Goal: Information Seeking & Learning: Learn about a topic

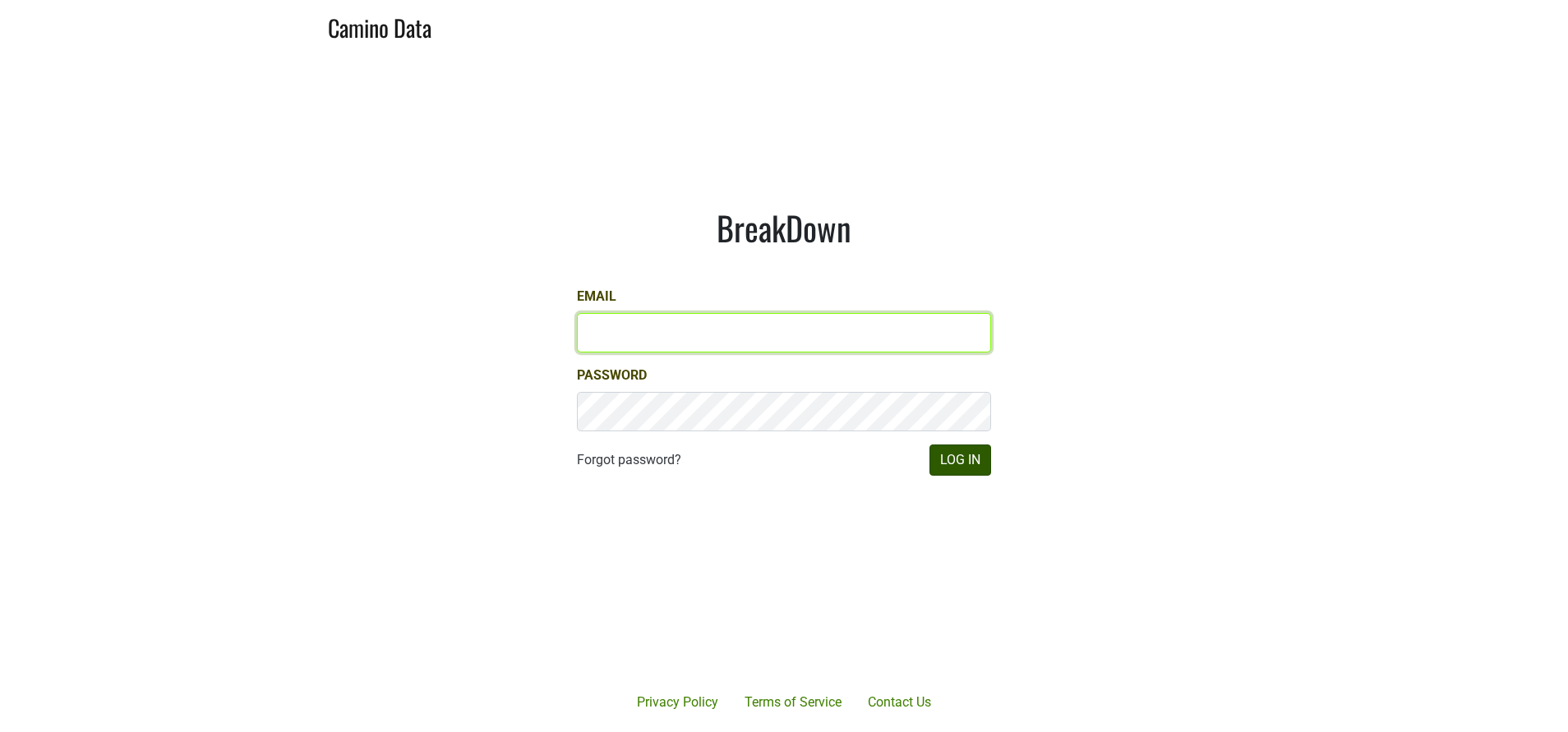
type input "susan@dumol.com"
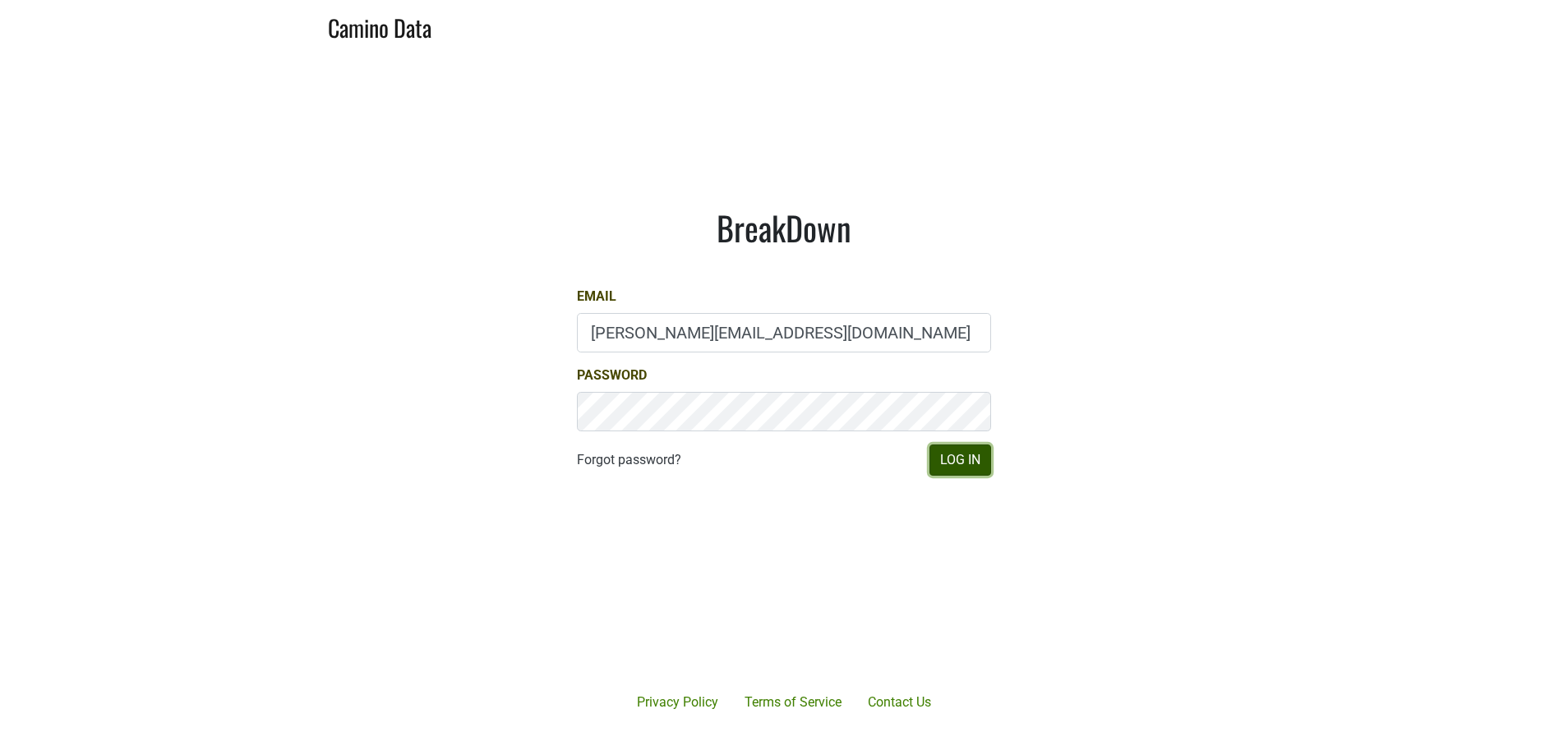
click at [980, 462] on button "Log In" at bounding box center [960, 460] width 62 height 31
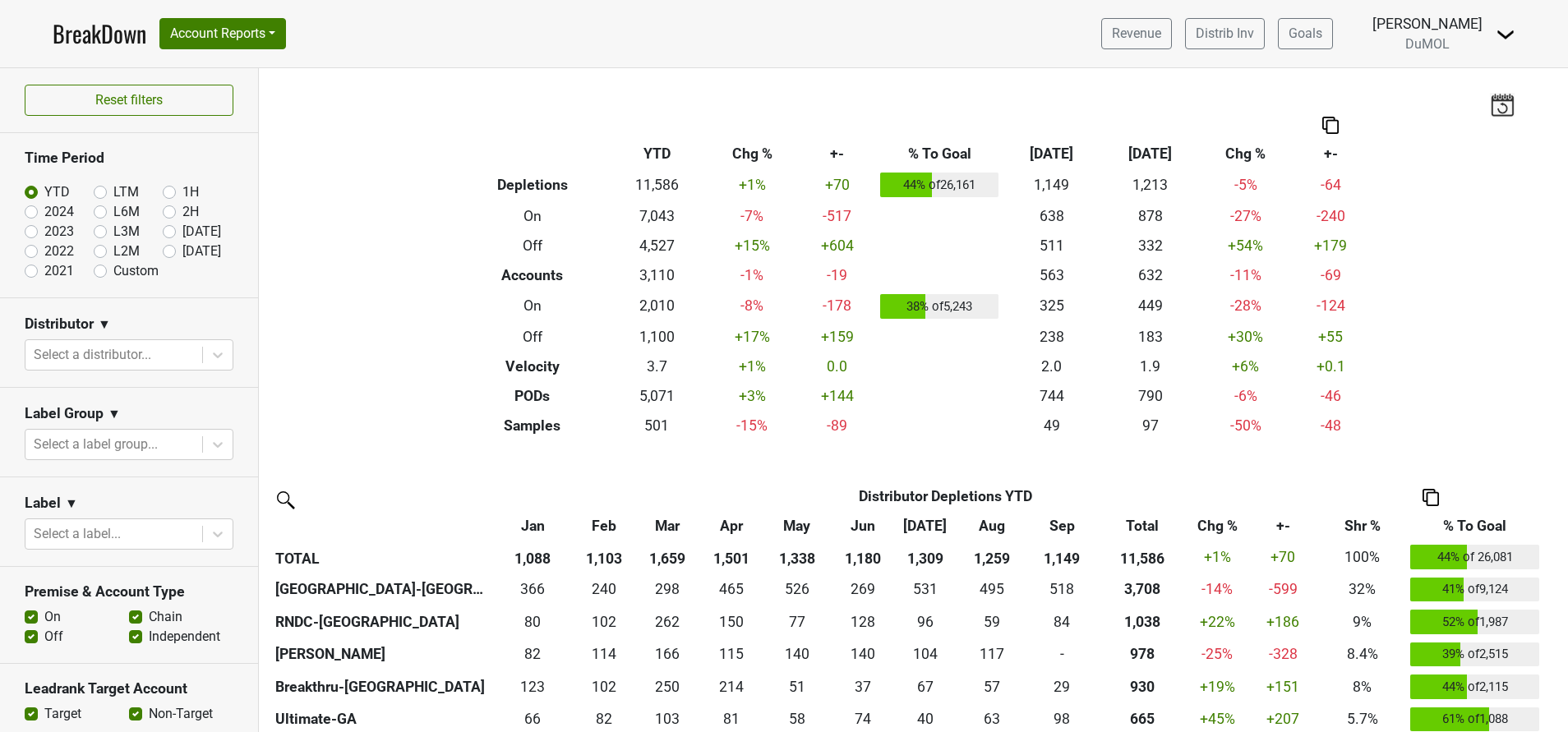
click at [182, 249] on label "[DATE]" at bounding box center [201, 251] width 38 height 20
click at [163, 249] on input "Oct '25" at bounding box center [195, 249] width 66 height 16
radio input "true"
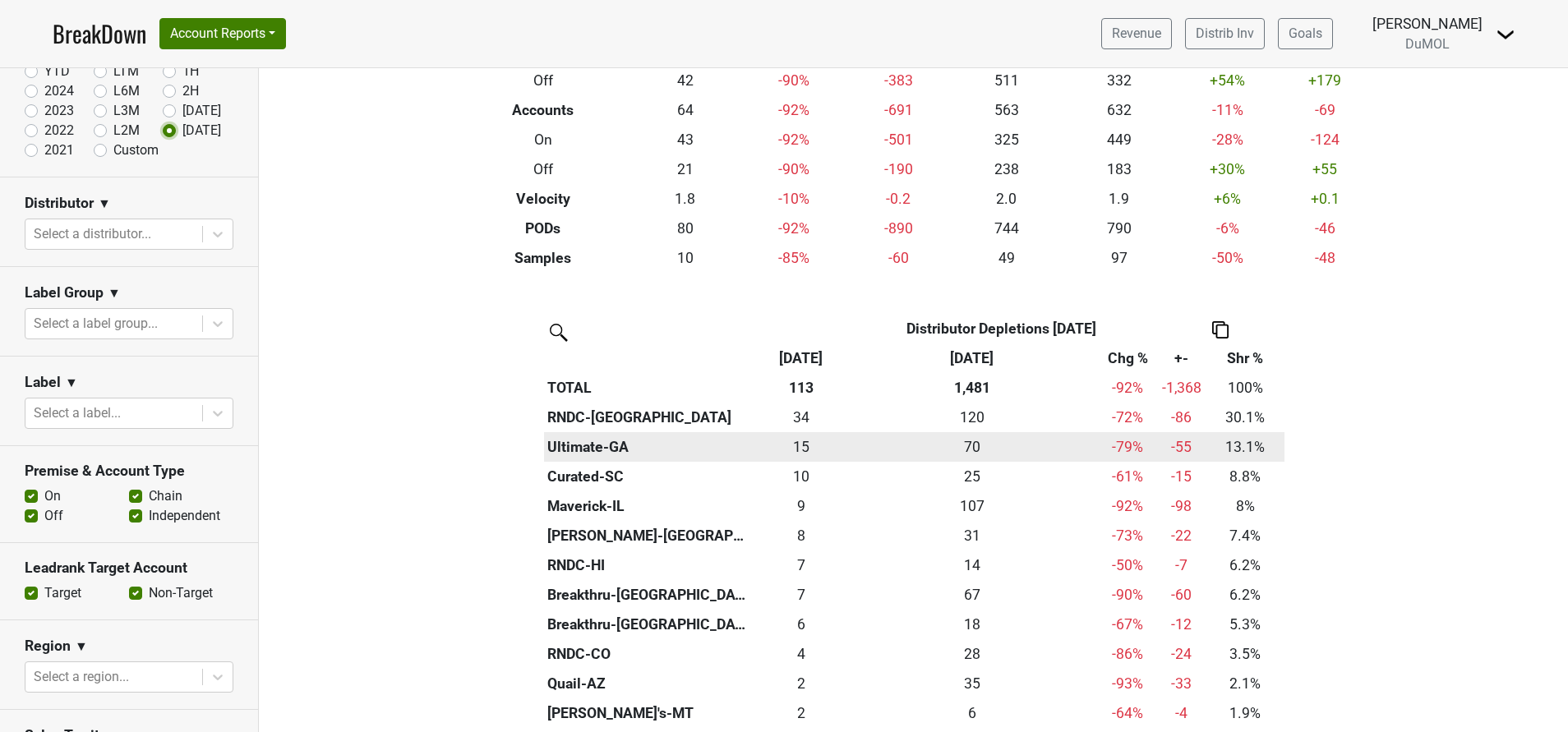
scroll to position [160, 0]
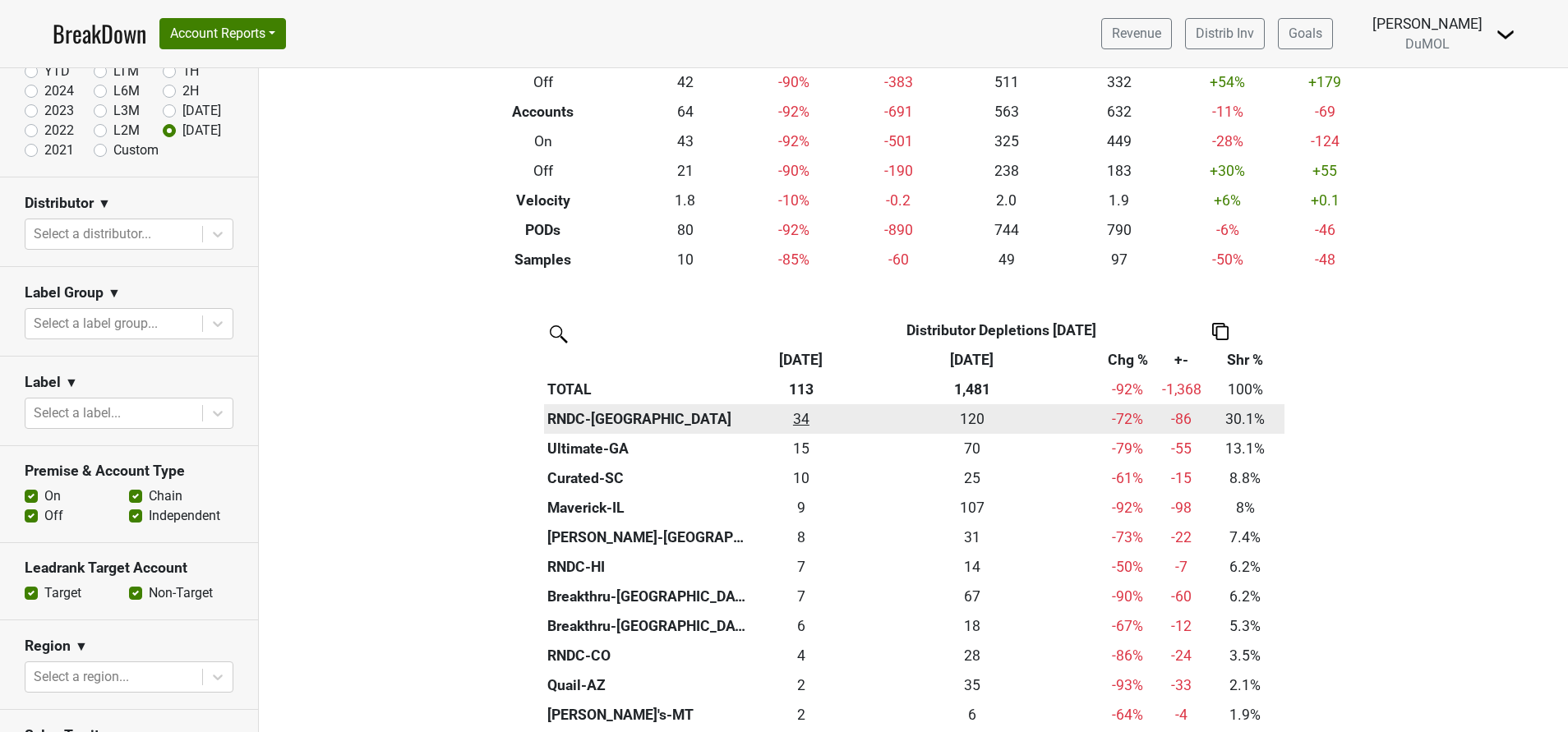
click at [796, 414] on div "34 34" at bounding box center [801, 418] width 81 height 21
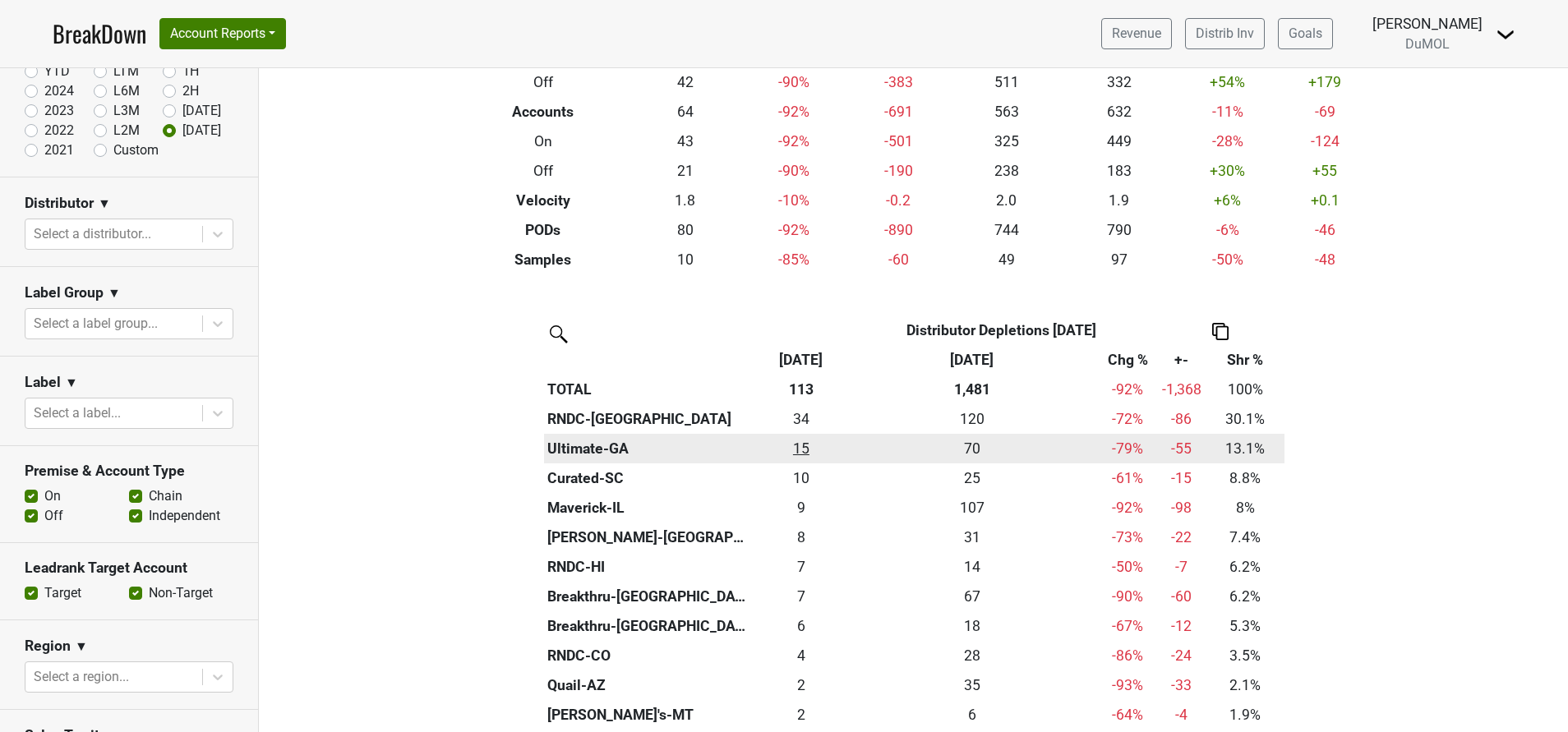
click at [790, 452] on div "14.83 15" at bounding box center [801, 448] width 81 height 21
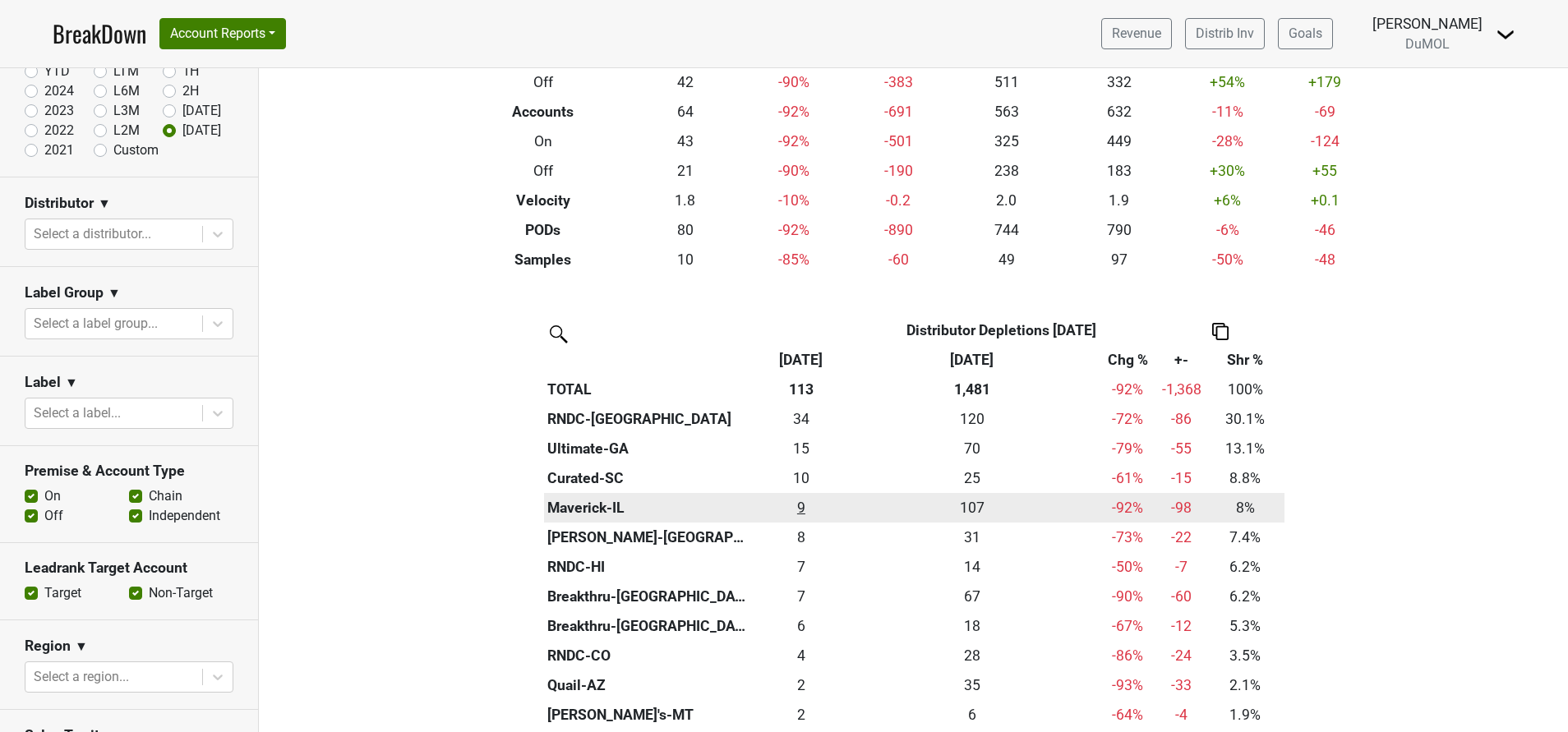
click at [790, 505] on div "9 9" at bounding box center [801, 507] width 81 height 21
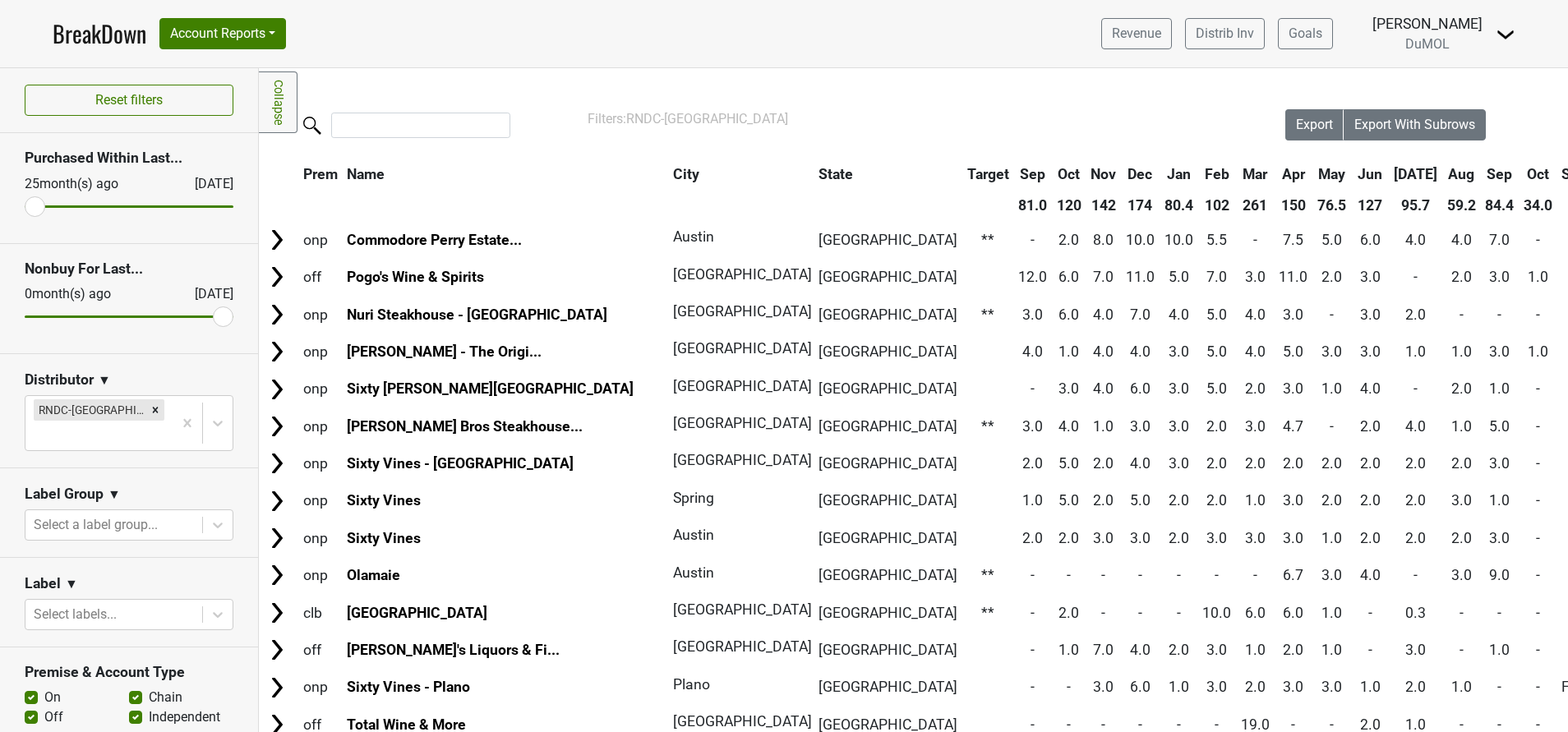
click at [1519, 174] on th "Oct" at bounding box center [1537, 174] width 37 height 30
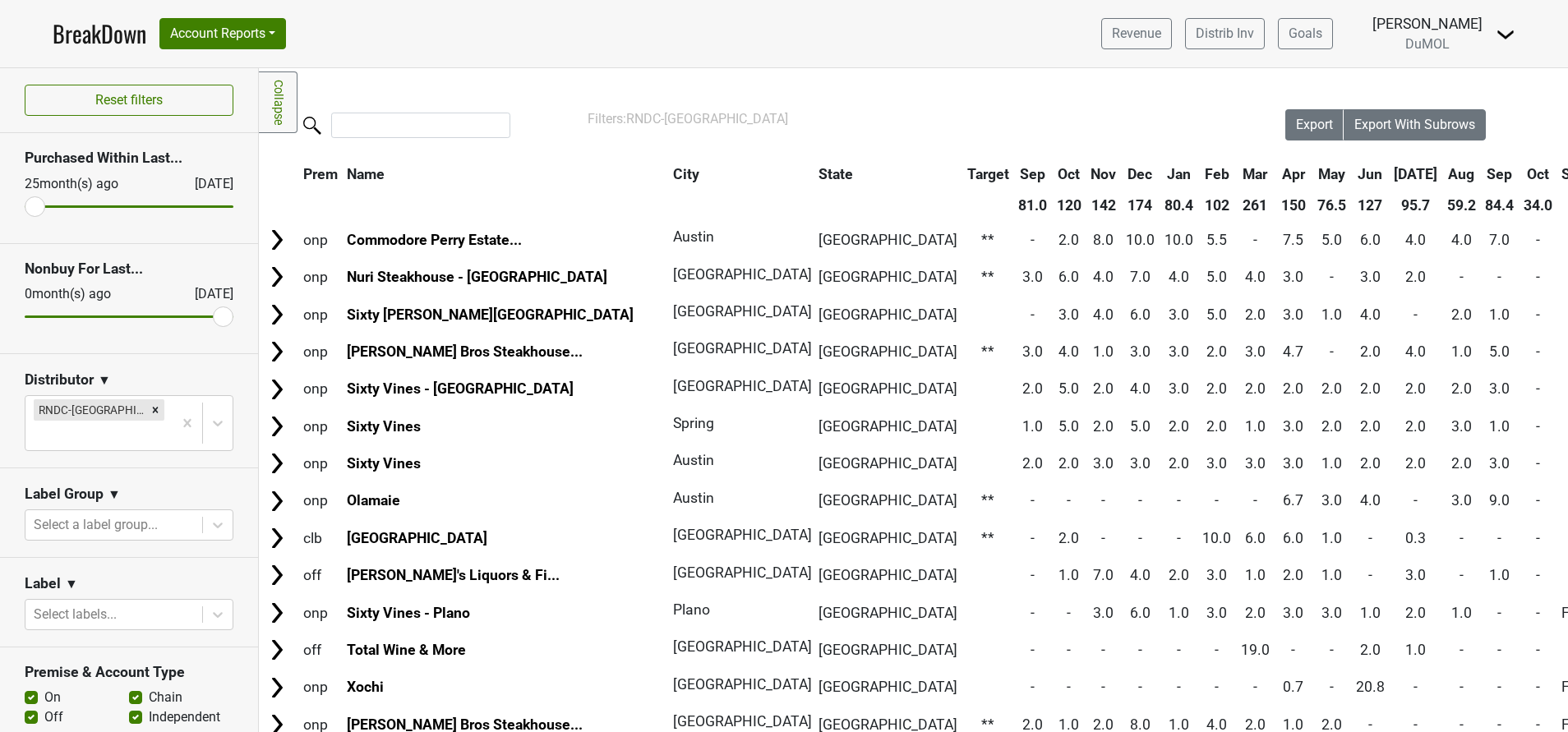
click at [1519, 174] on th "Oct" at bounding box center [1537, 174] width 37 height 30
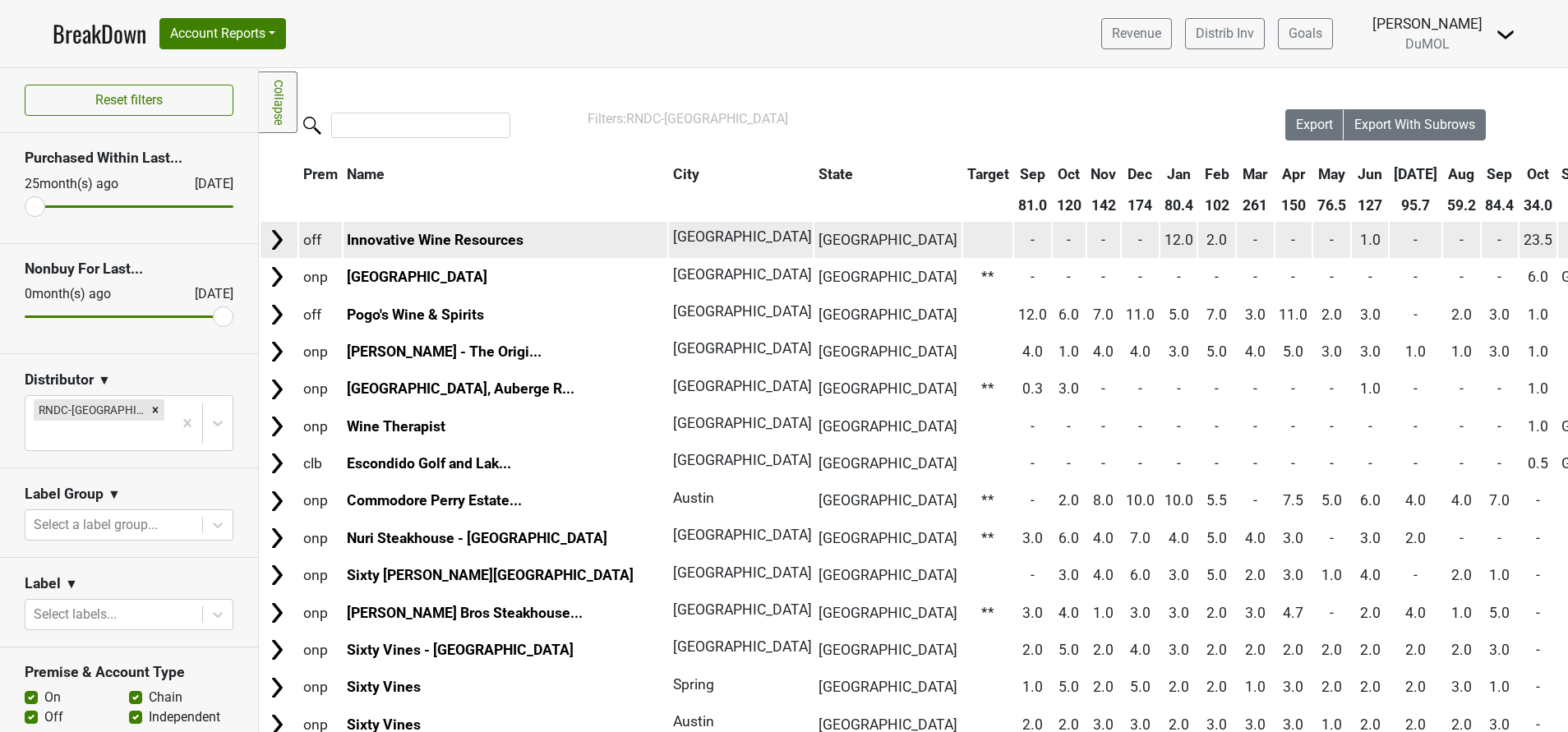
click at [271, 234] on img at bounding box center [276, 239] width 25 height 25
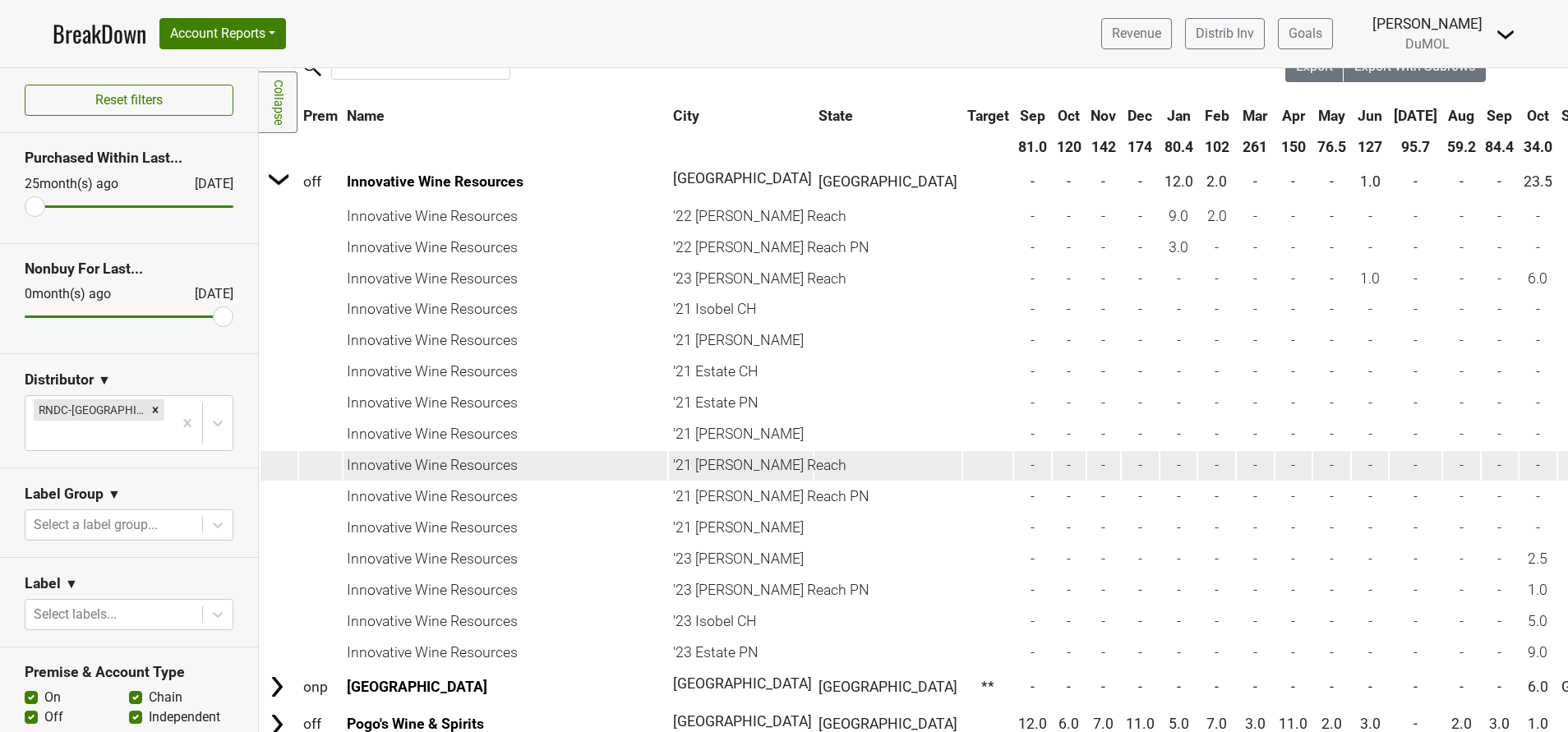
scroll to position [56, 0]
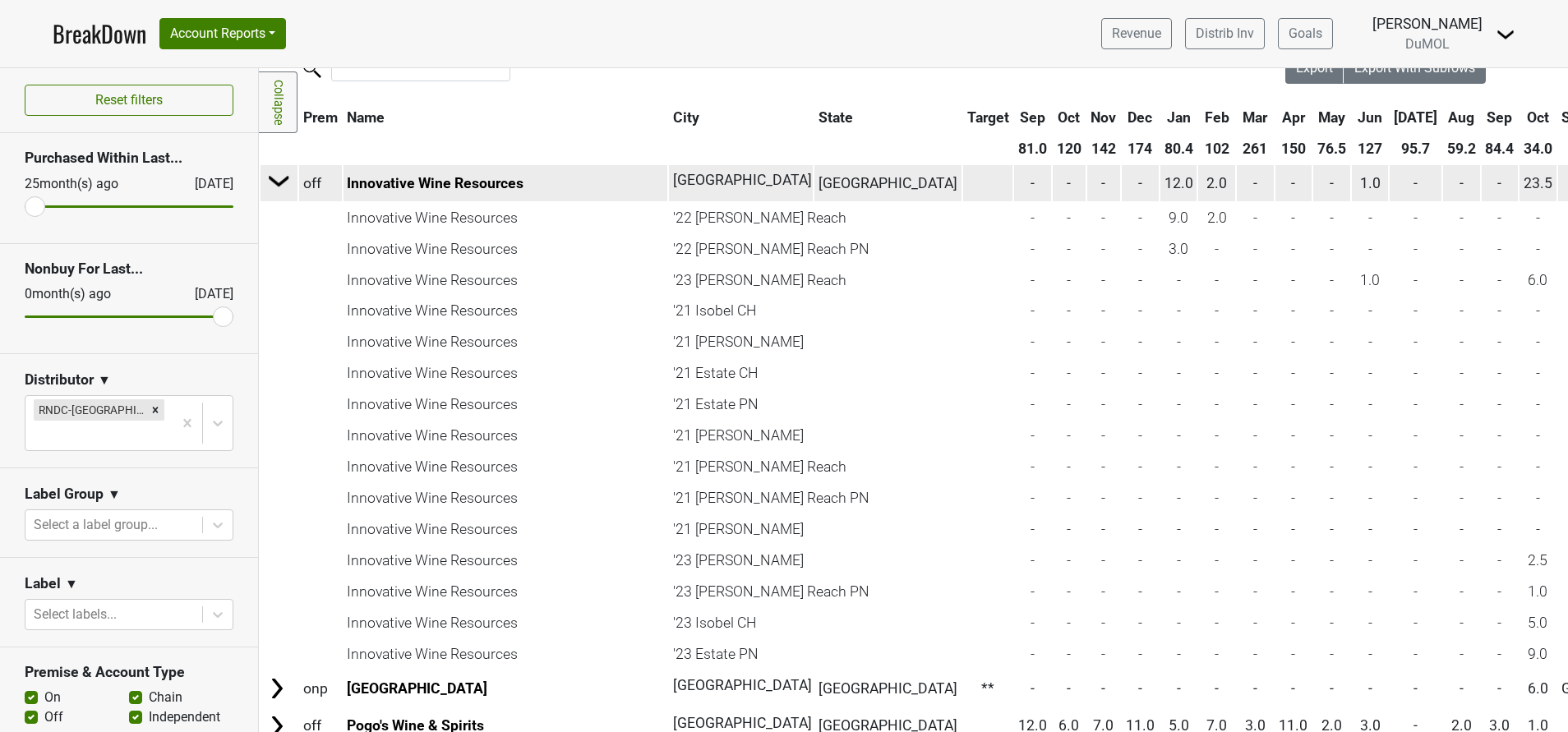
click at [285, 177] on img at bounding box center [279, 180] width 25 height 25
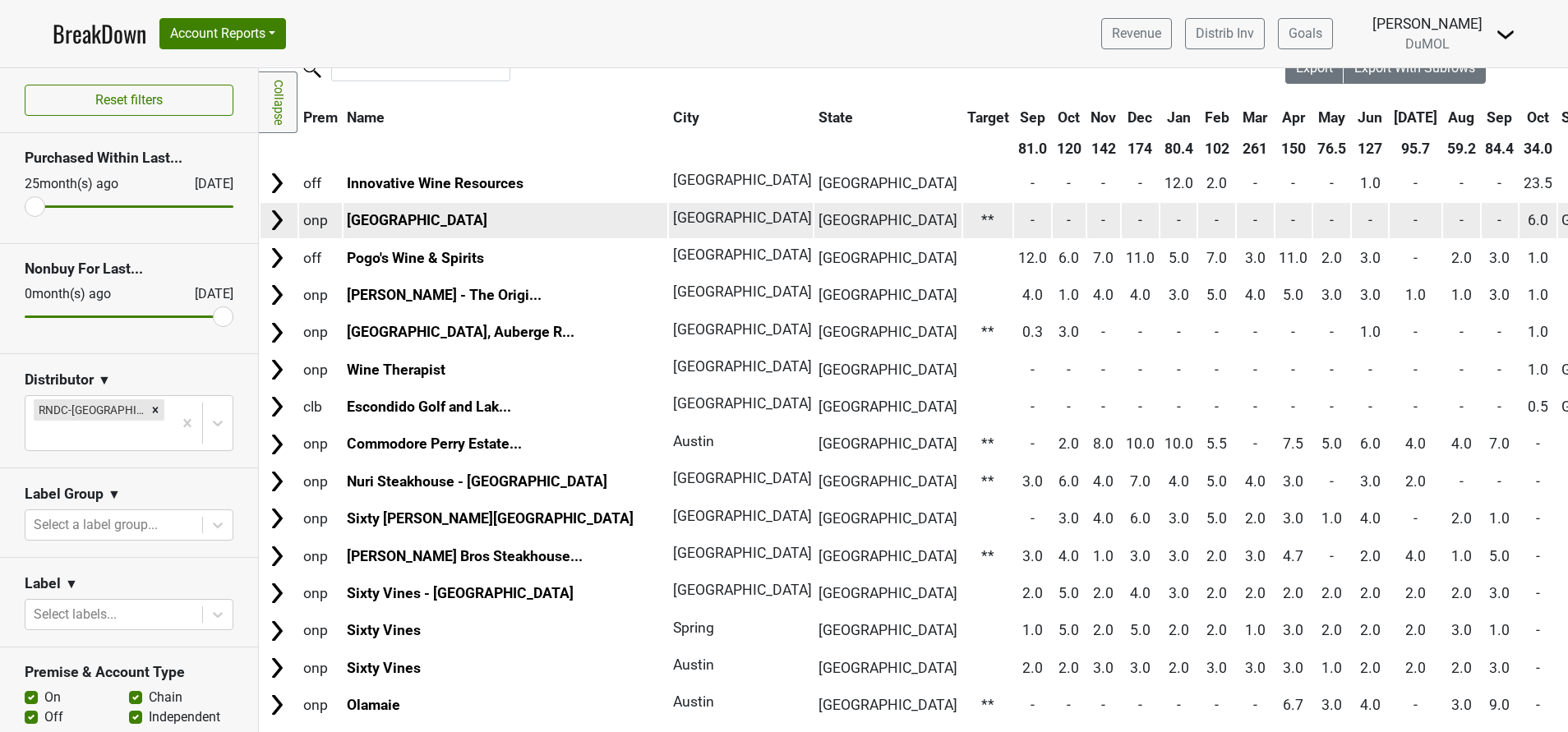
click at [270, 216] on img at bounding box center [276, 220] width 25 height 25
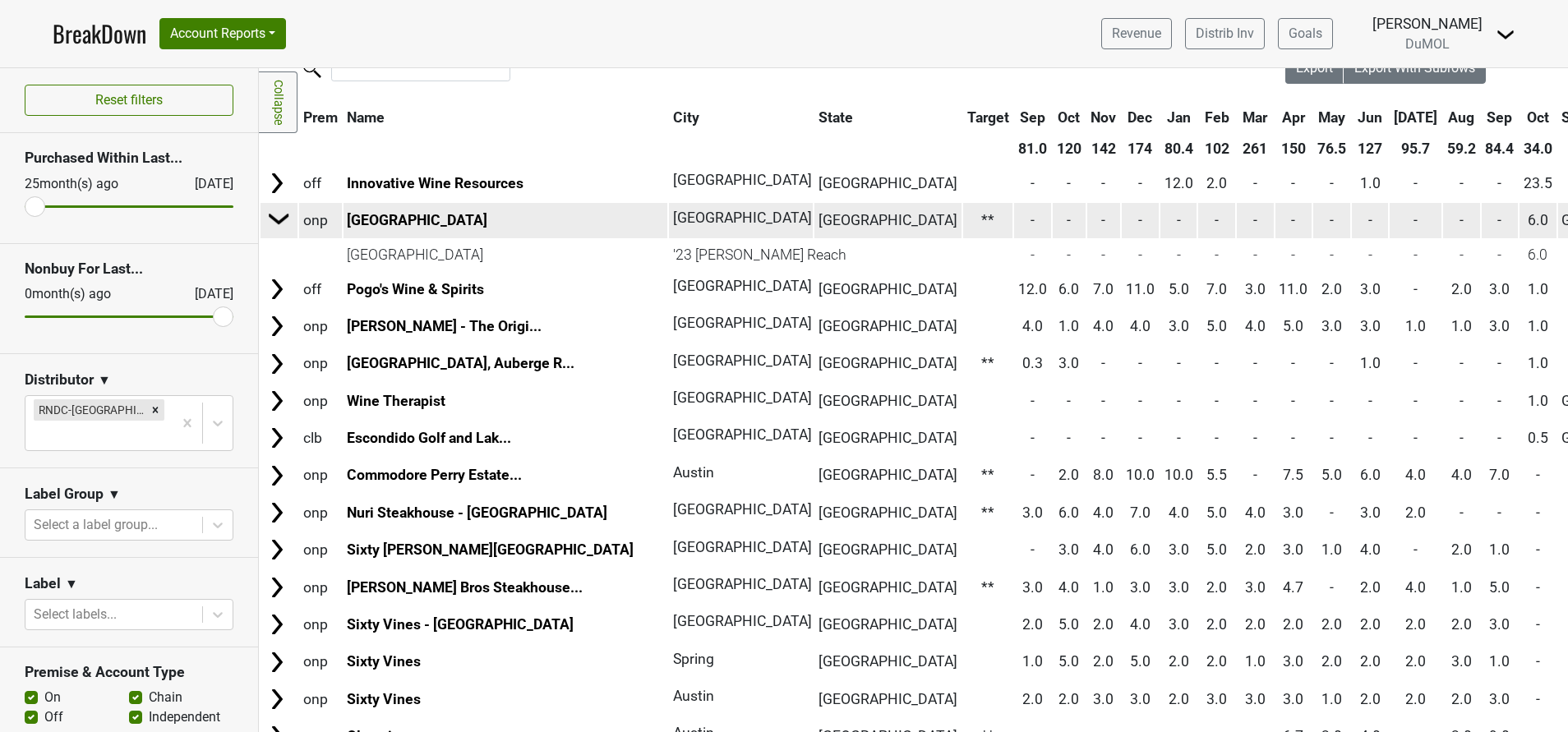
click at [270, 216] on img at bounding box center [279, 218] width 25 height 25
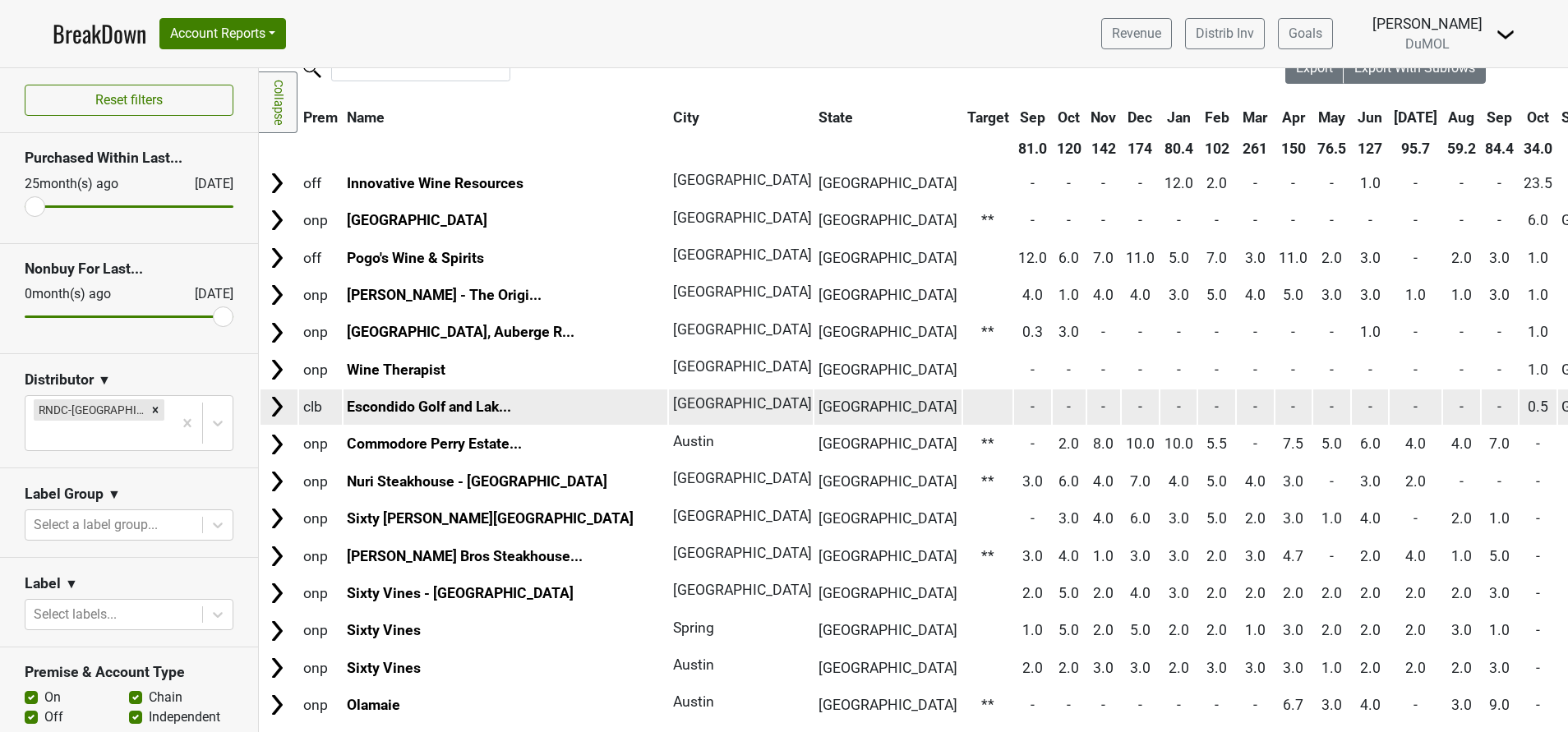
click at [274, 405] on img at bounding box center [276, 406] width 25 height 25
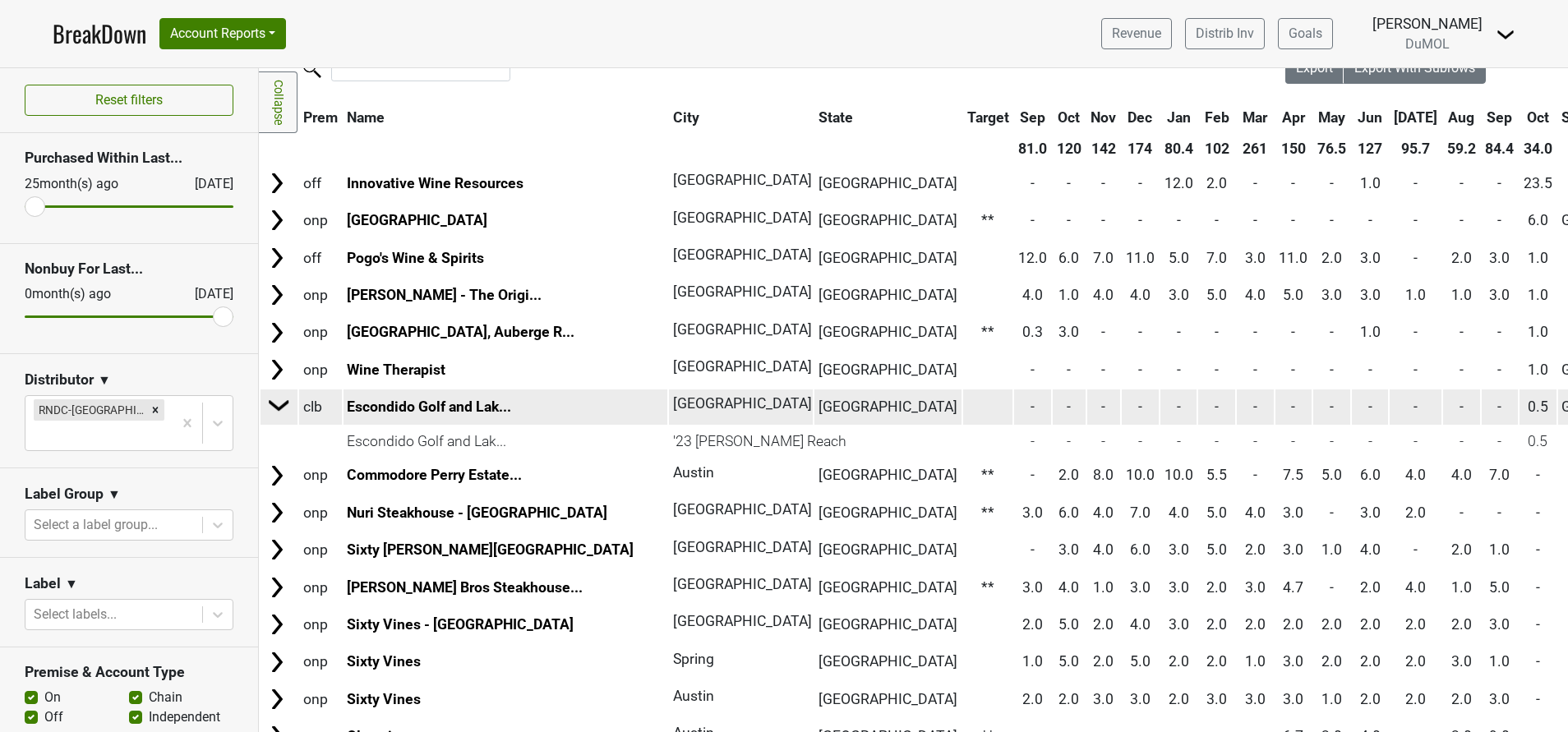
click at [274, 405] on img at bounding box center [279, 404] width 25 height 25
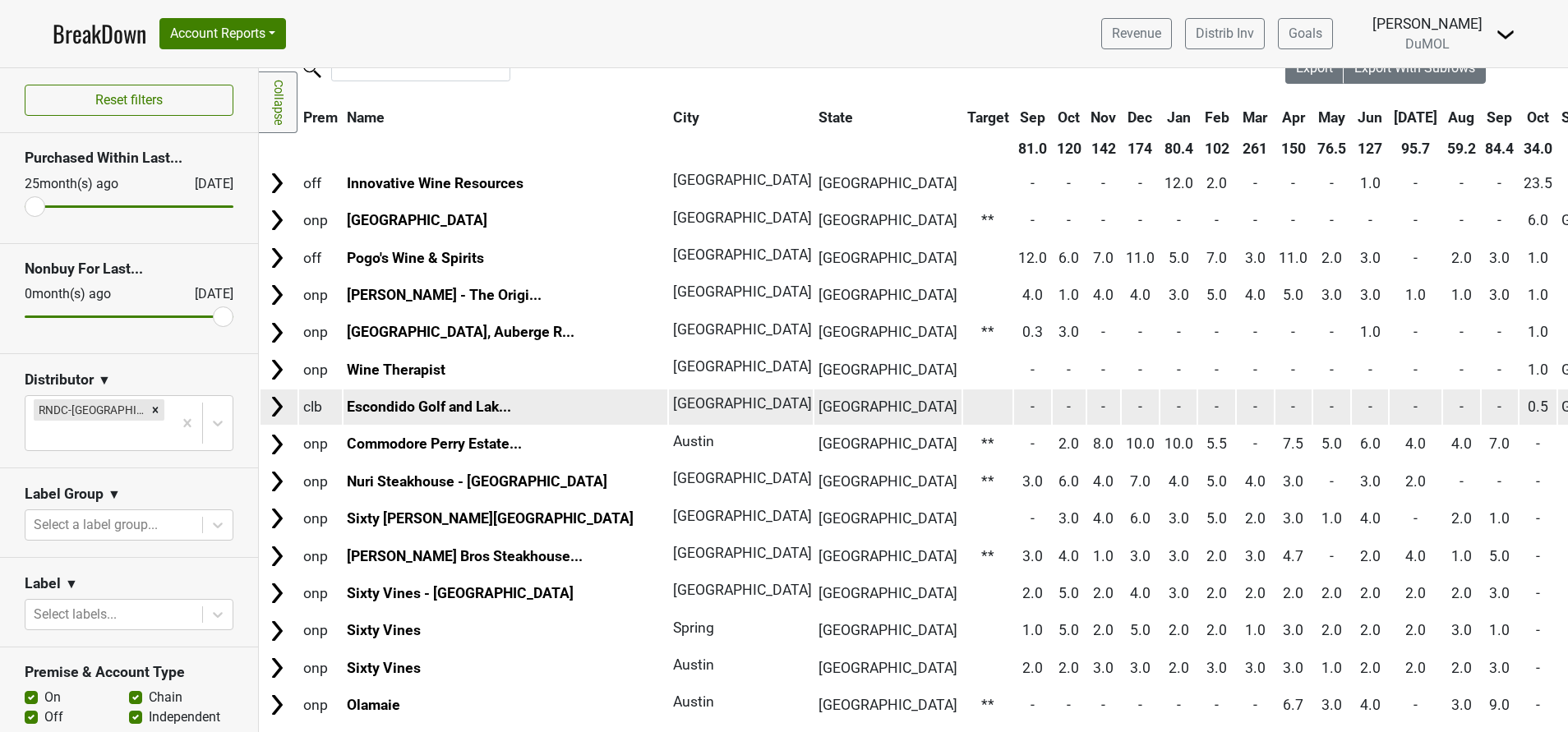
scroll to position [0, 0]
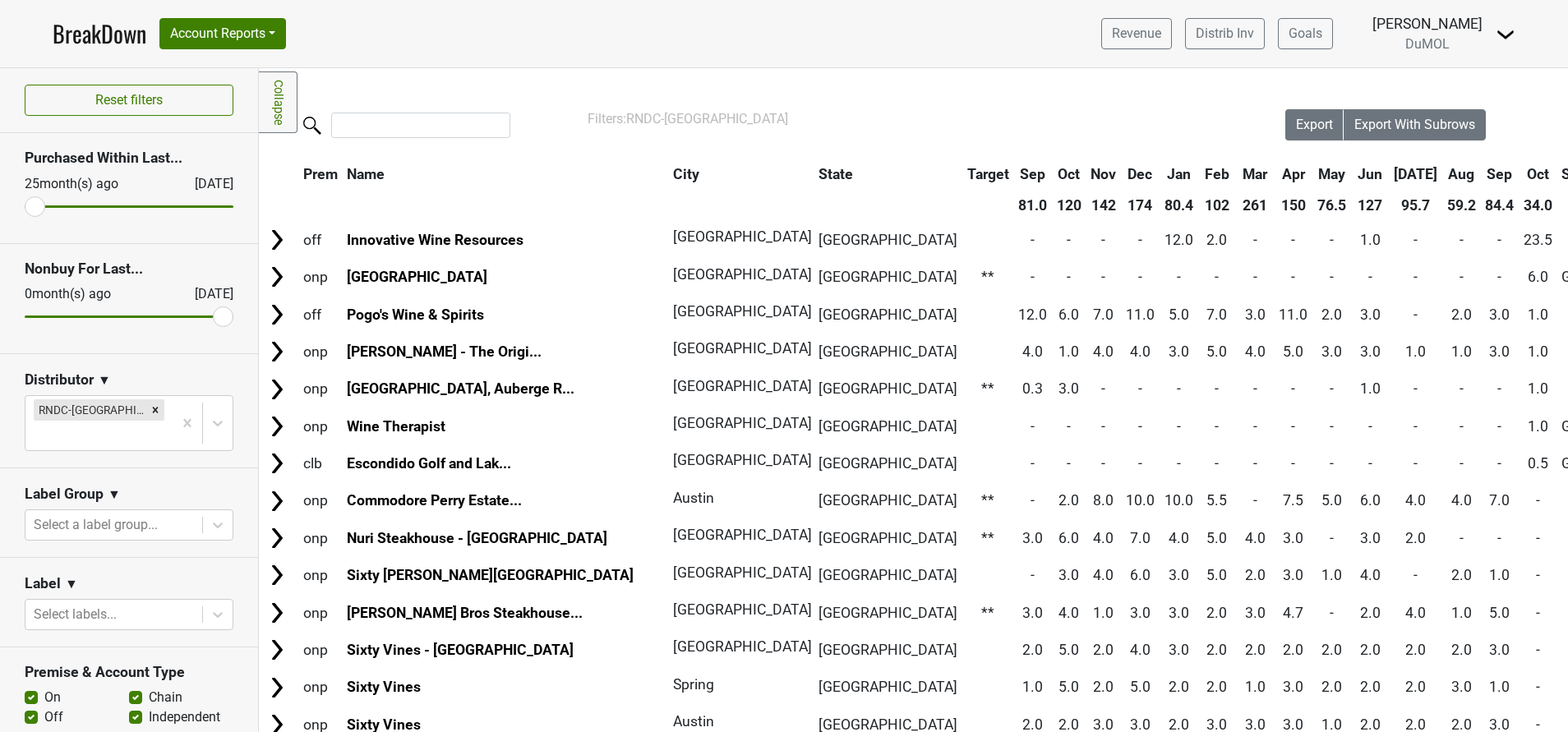
click at [1506, 37] on img at bounding box center [1505, 34] width 20 height 20
click at [1429, 91] on link "Open Leadrank" at bounding box center [1449, 92] width 130 height 27
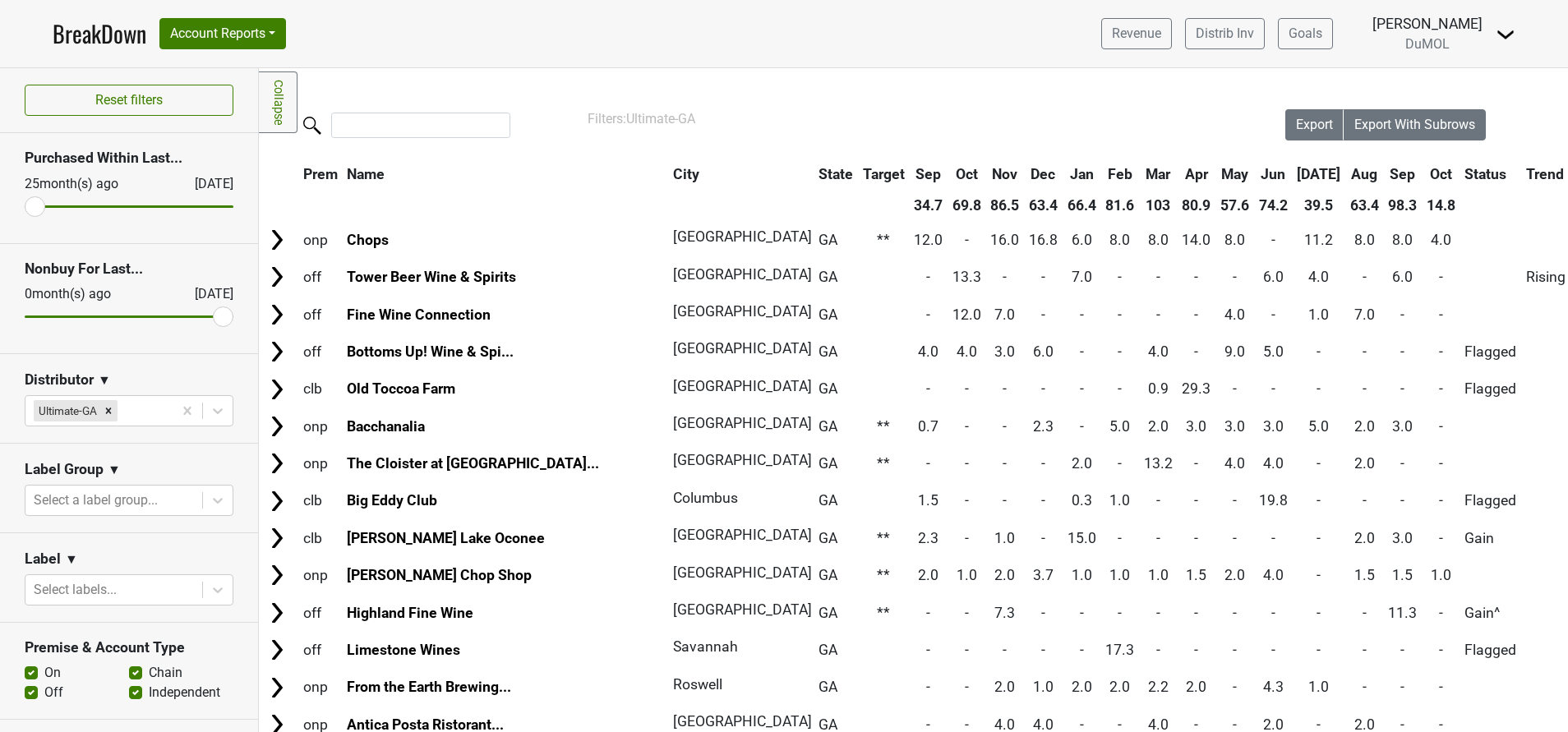
click at [1423, 166] on th "Oct" at bounding box center [1441, 174] width 37 height 30
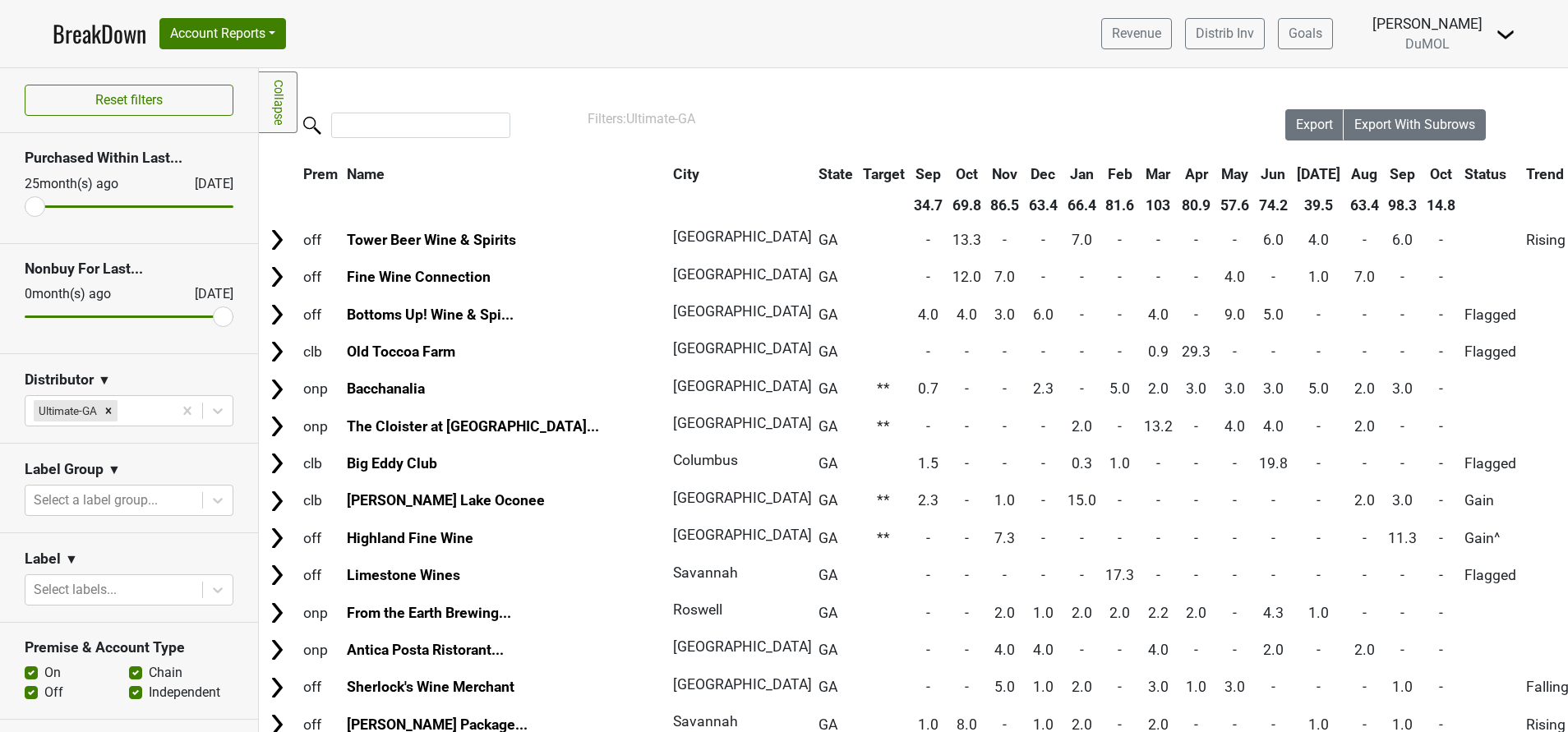
click at [1423, 166] on th "Oct" at bounding box center [1441, 174] width 37 height 30
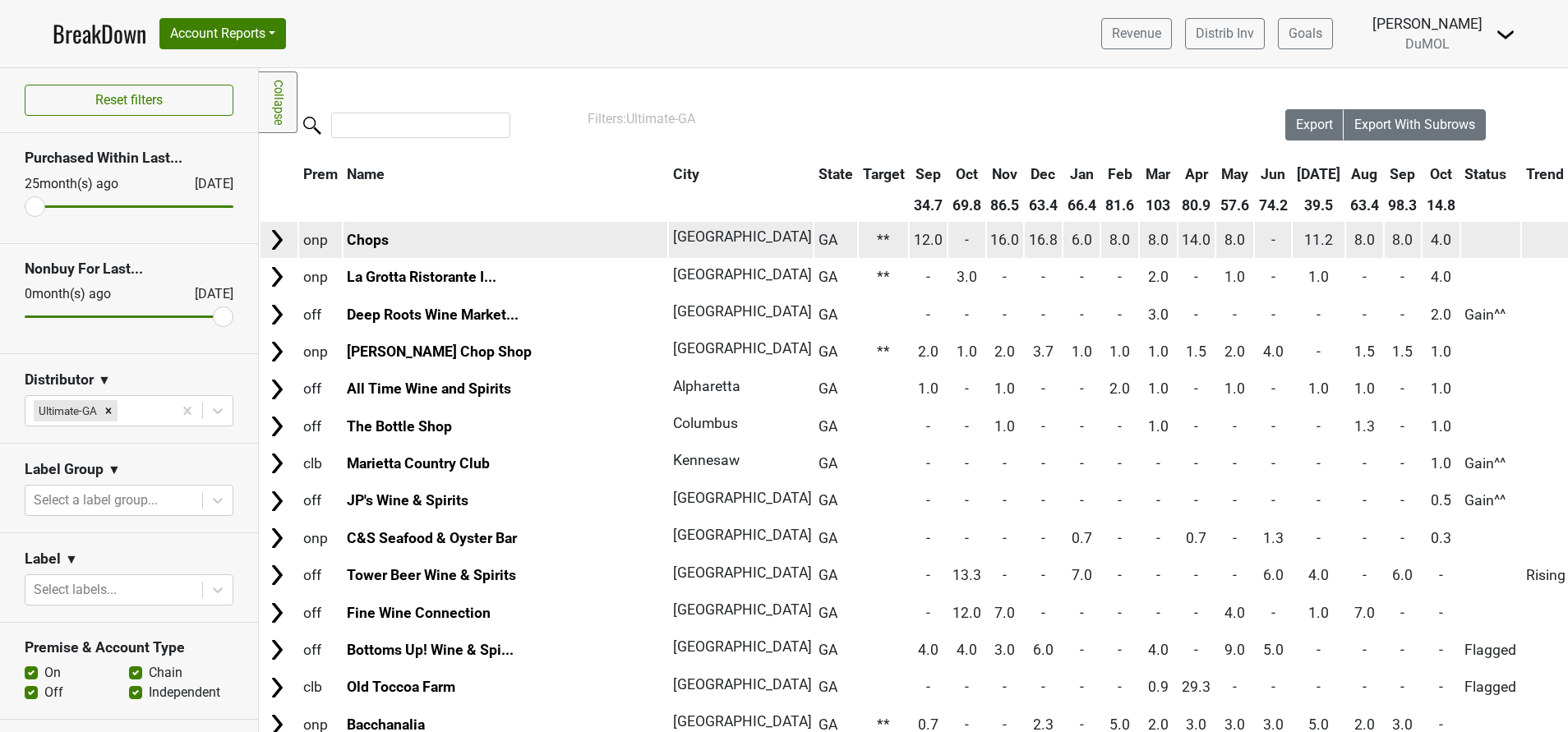
click at [279, 242] on img at bounding box center [276, 239] width 25 height 25
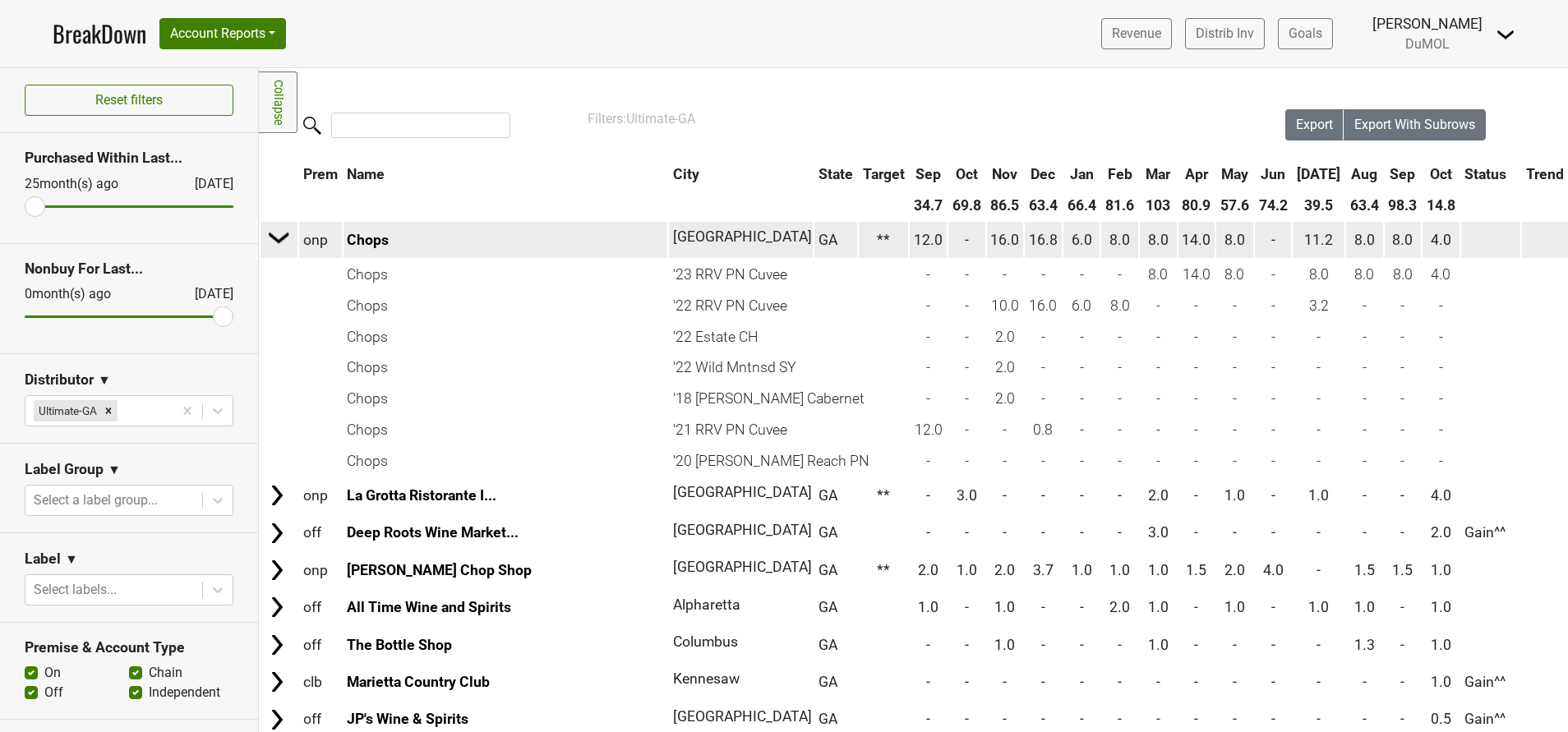
click at [279, 242] on img at bounding box center [279, 237] width 25 height 25
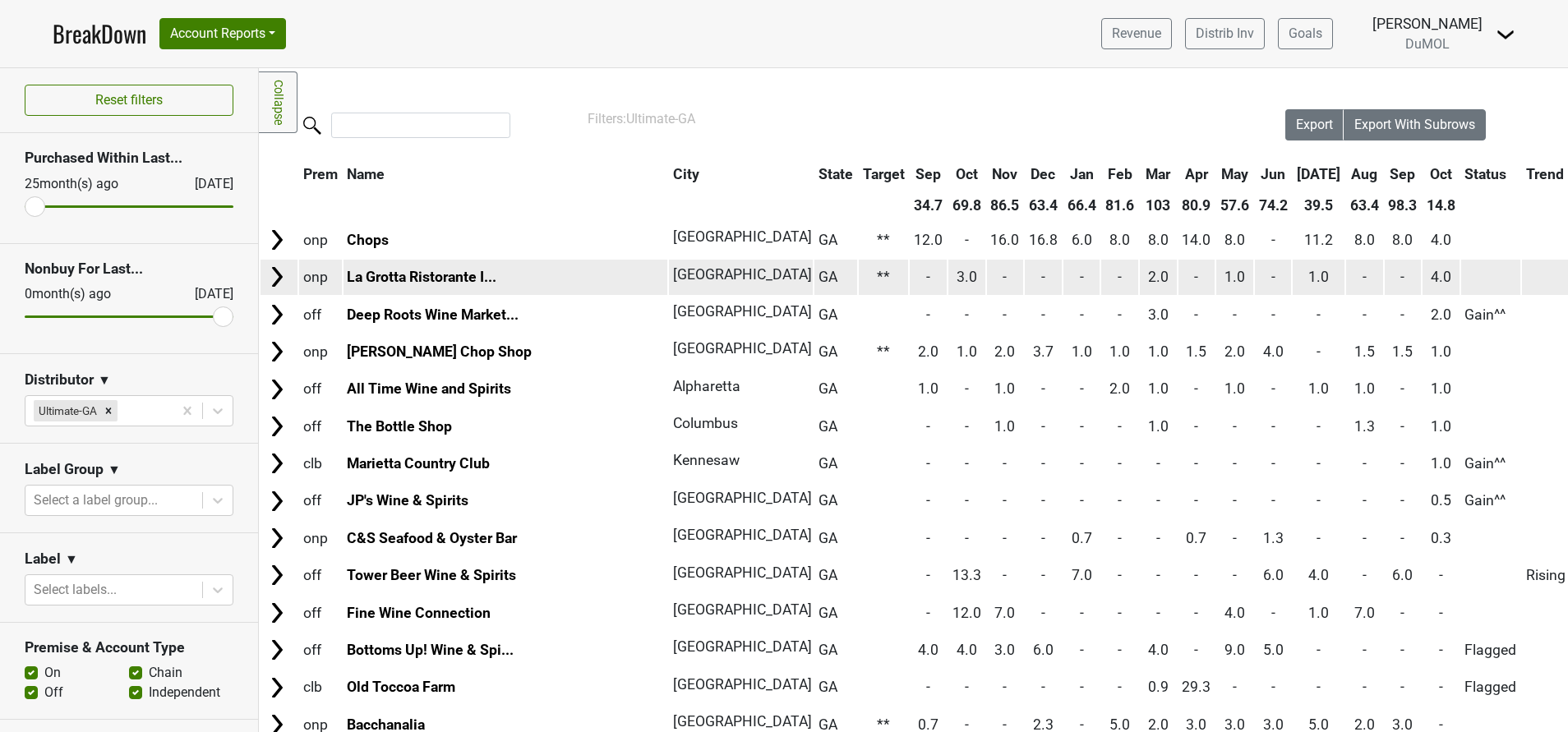
click at [275, 279] on img at bounding box center [276, 276] width 25 height 25
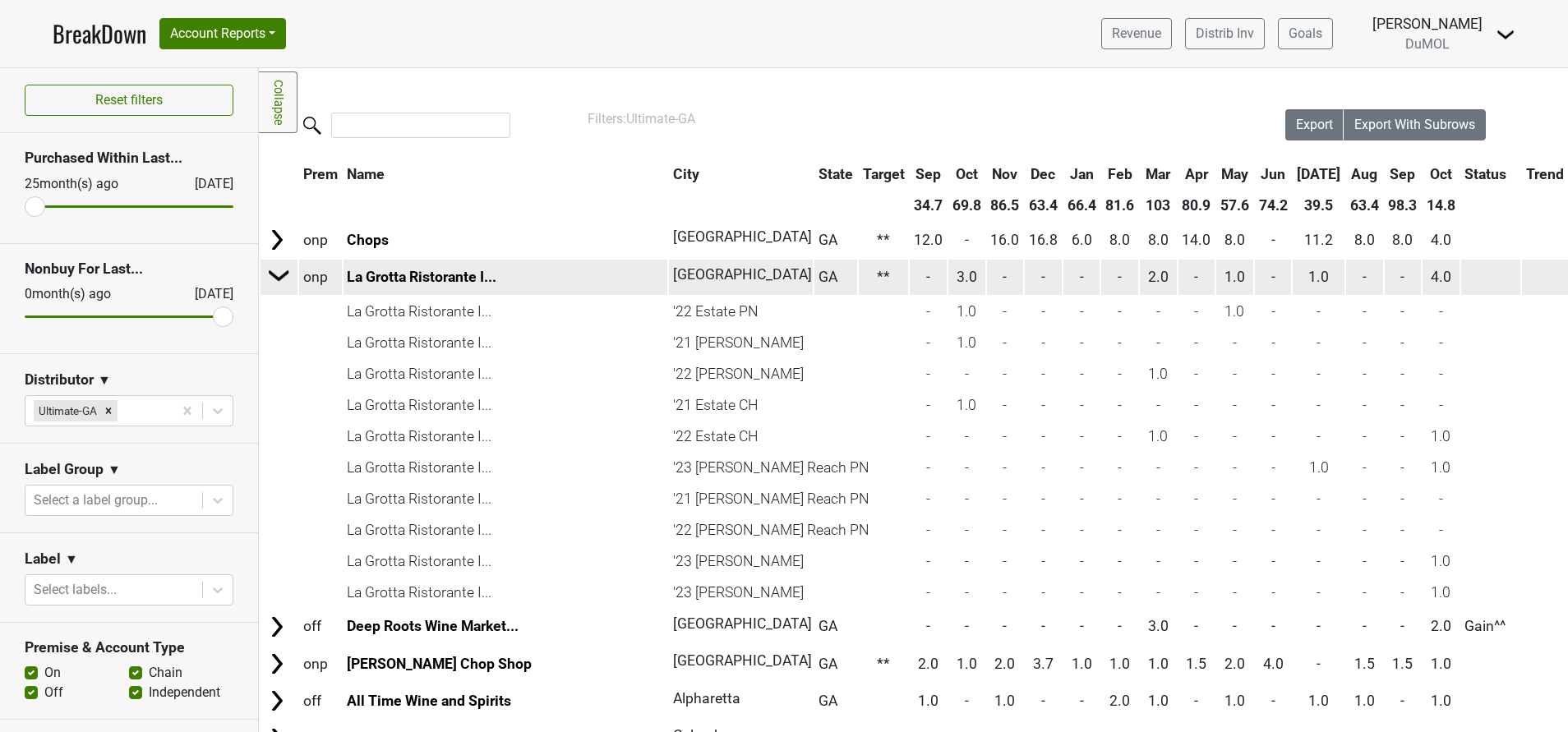
click at [275, 279] on img at bounding box center [279, 274] width 25 height 25
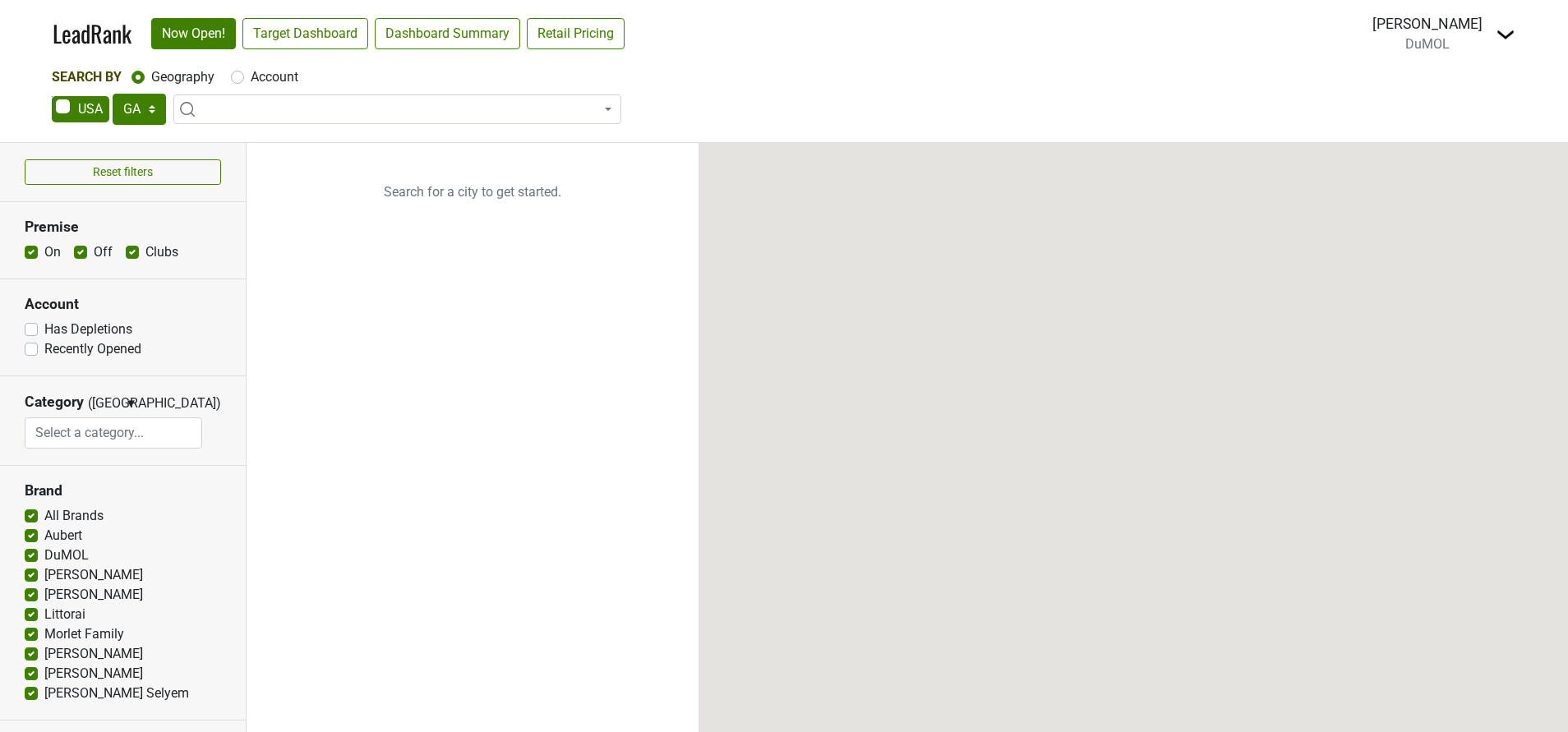
select select "GA"
select select
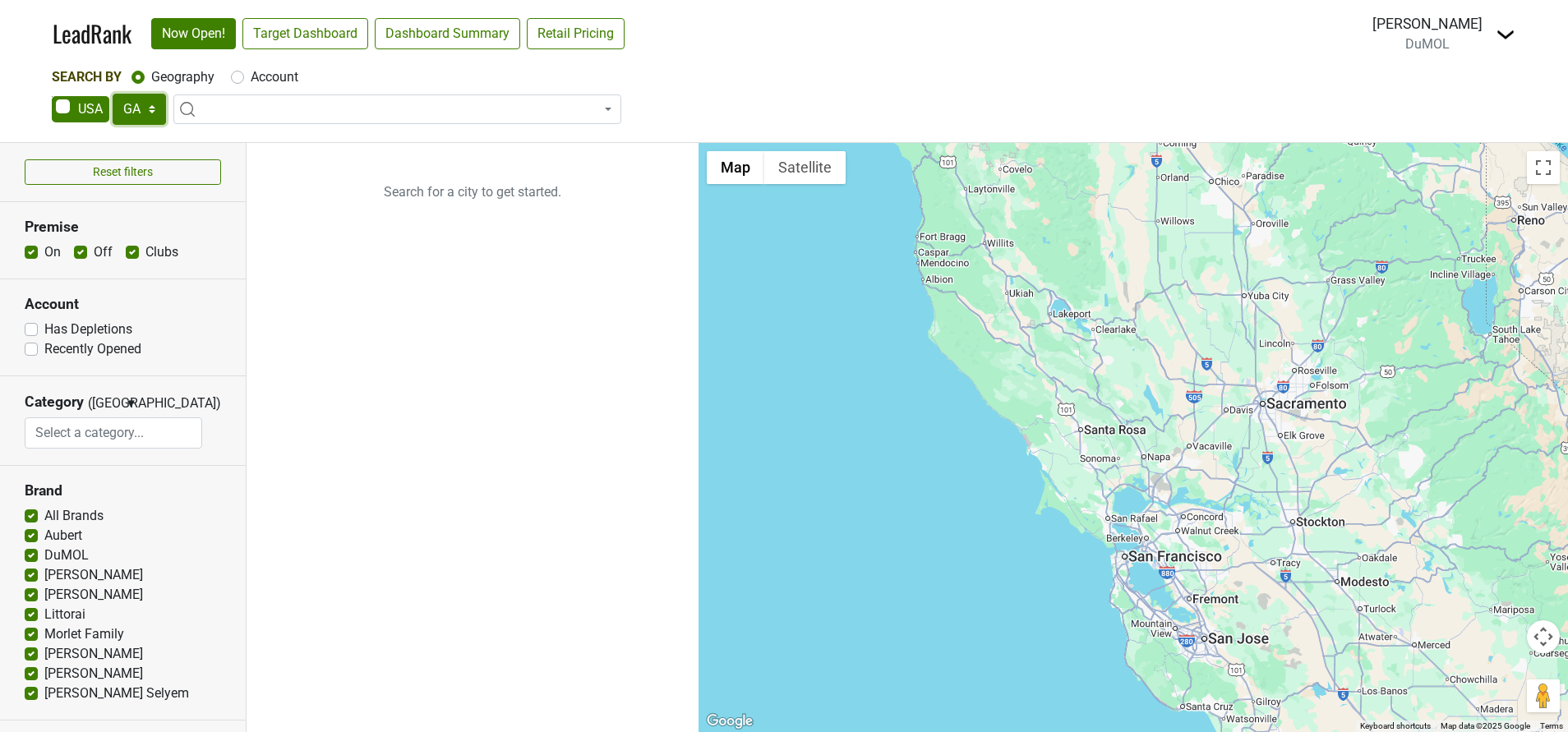
click at [156, 111] on select "AK AL AR AZ CA CO CT DC DE FL [GEOGRAPHIC_DATA] HI IA ID IL IN KS [GEOGRAPHIC_D…" at bounding box center [139, 109] width 53 height 31
click at [313, 36] on link "Target Dashboard" at bounding box center [305, 33] width 126 height 31
click at [157, 104] on select "AK AL AR AZ CA CO CT DC DE FL GA HI IA ID IL IN KS KY LA MA MD ME MI MN MO MS M…" at bounding box center [139, 109] width 53 height 31
click at [113, 93] on select "AK AL AR AZ CA CO CT DC DE FL GA HI IA ID IL IN KS KY LA MA MD ME MI MN MO MS M…" at bounding box center [139, 109] width 53 height 31
click at [294, 38] on link "Target Dashboard" at bounding box center [305, 33] width 126 height 31
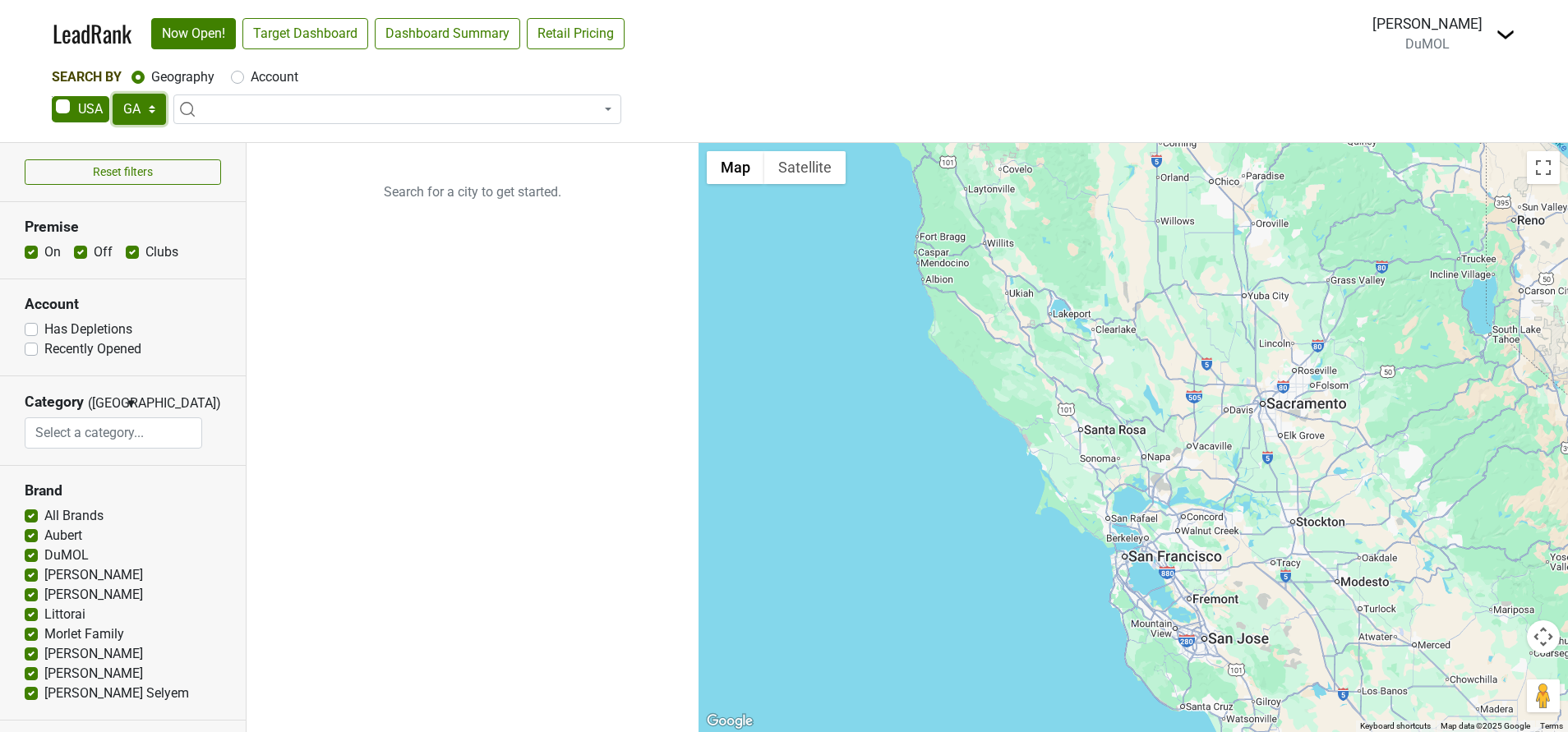
click at [131, 113] on select "AK AL AR AZ CA CO CT DC DE FL GA HI IA ID IL IN KS KY LA MA MD ME MI MN MO MS M…" at bounding box center [139, 109] width 53 height 31
click at [113, 93] on select "AK AL AR AZ CA CO CT DC DE FL GA HI IA ID IL IN KS KY LA MA MD ME MI MN MO MS M…" at bounding box center [139, 109] width 53 height 31
click at [147, 109] on select "AK AL AR AZ CA CO CT DC DE FL GA HI IA ID IL IN KS KY LA MA MD ME MI MN MO MS M…" at bounding box center [139, 109] width 53 height 31
select select "GA"
click at [113, 93] on select "AK AL AR AZ CA CO CT DC DE FL GA HI IA ID IL IN KS KY LA MA MD ME MI MN MO MS M…" at bounding box center [139, 109] width 53 height 31
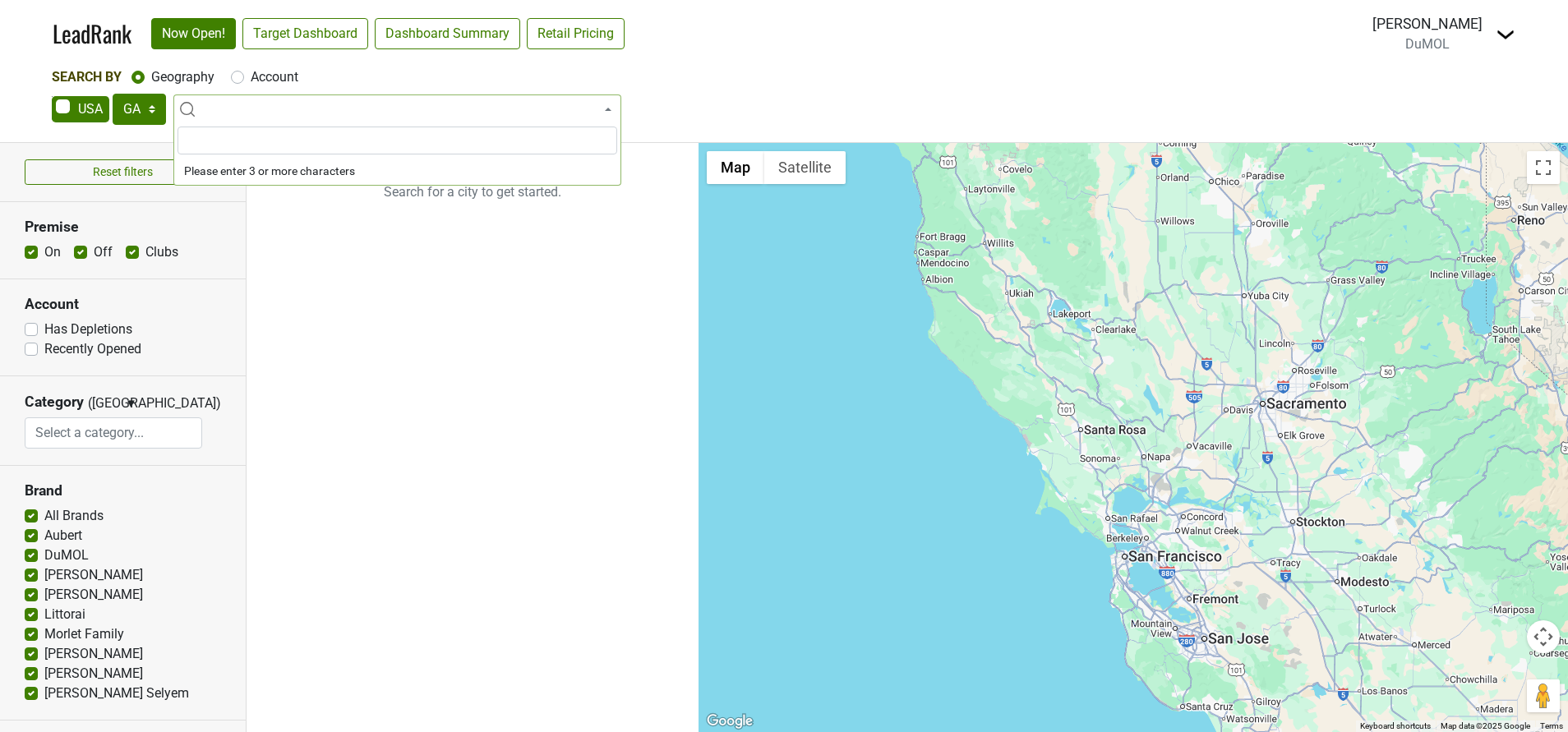
click at [251, 79] on label "Account" at bounding box center [275, 77] width 48 height 20
click at [234, 79] on input "Account" at bounding box center [237, 75] width 13 height 16
radio input "true"
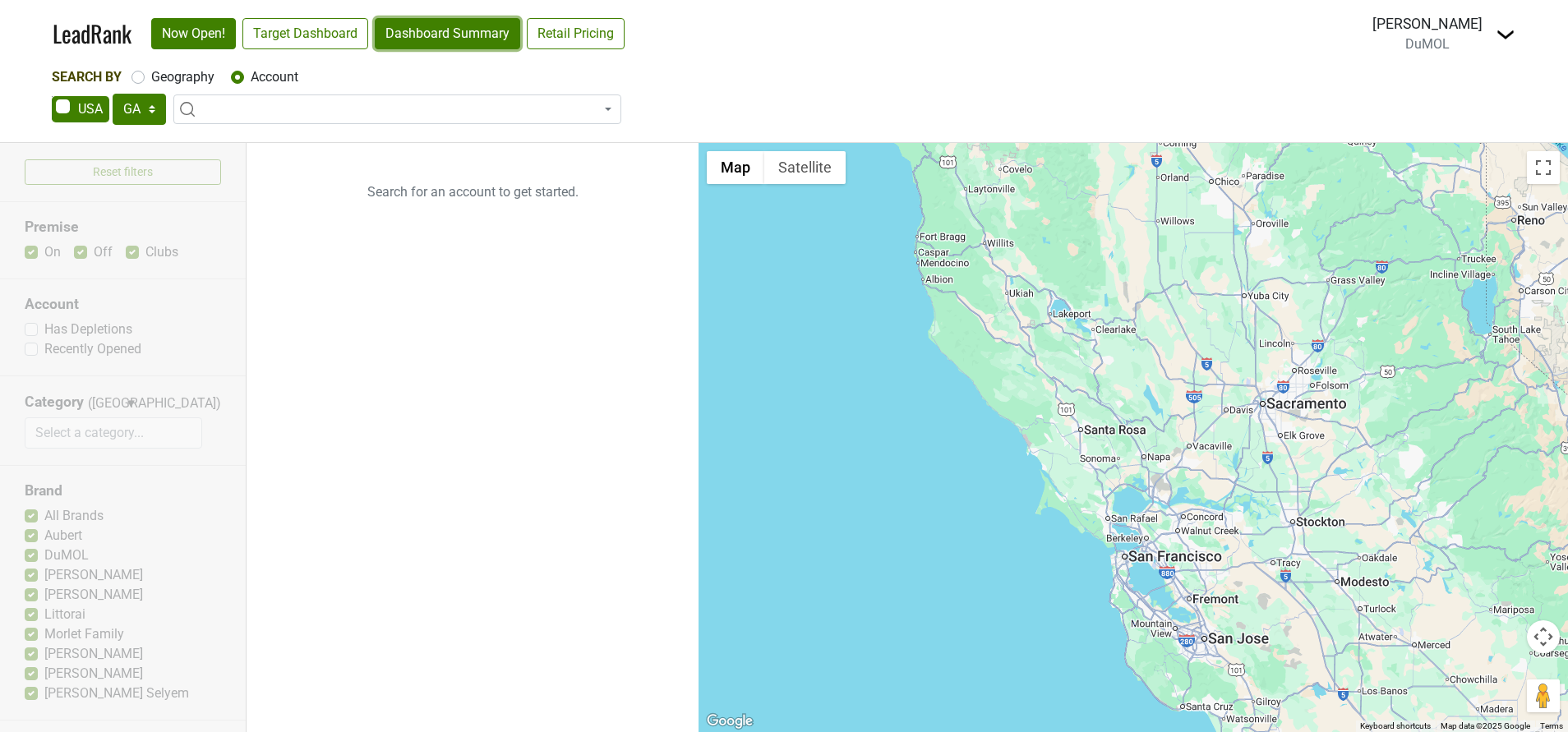
click at [442, 29] on link "Dashboard Summary" at bounding box center [447, 33] width 145 height 31
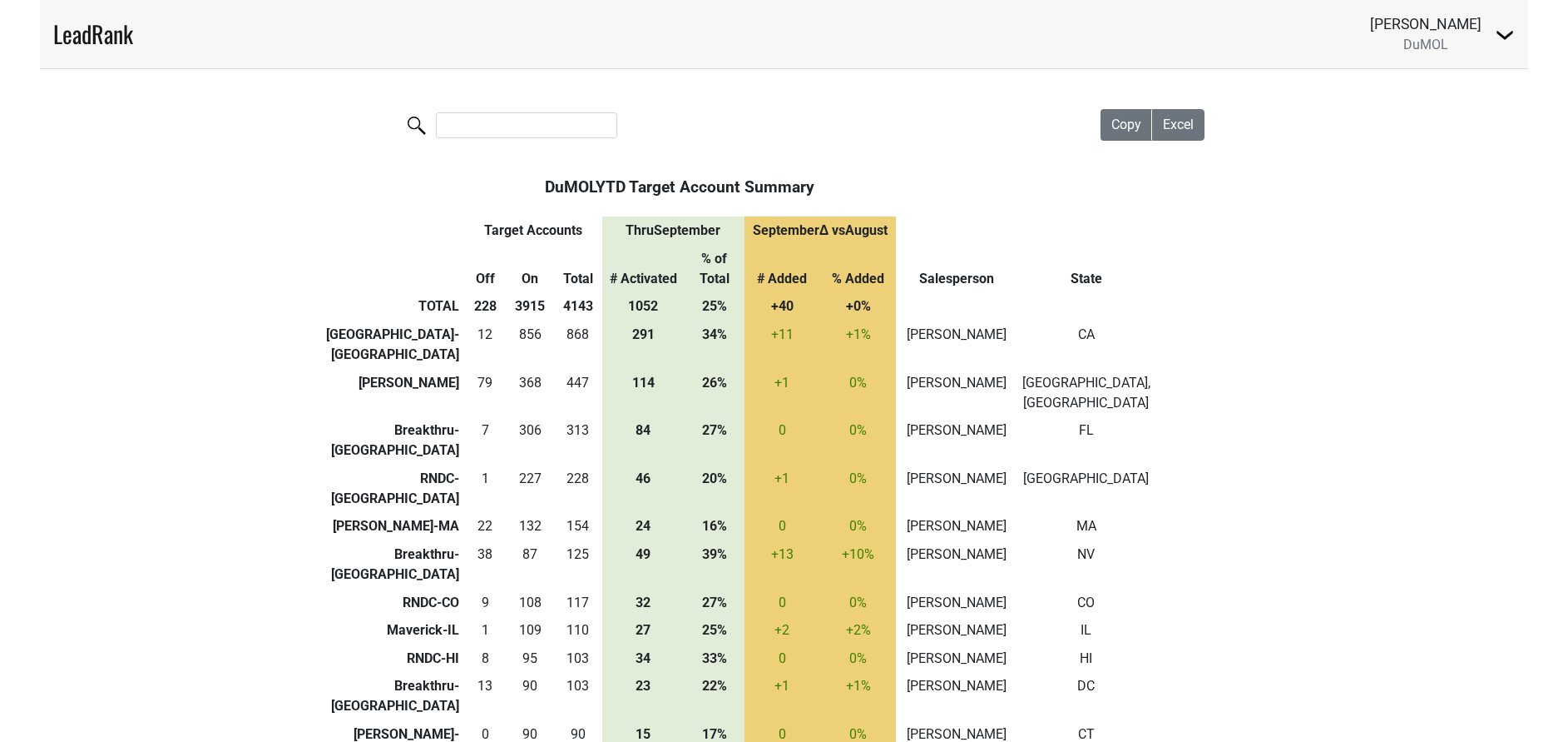
click at [726, 257] on th "% of Total" at bounding box center [714, 269] width 60 height 49
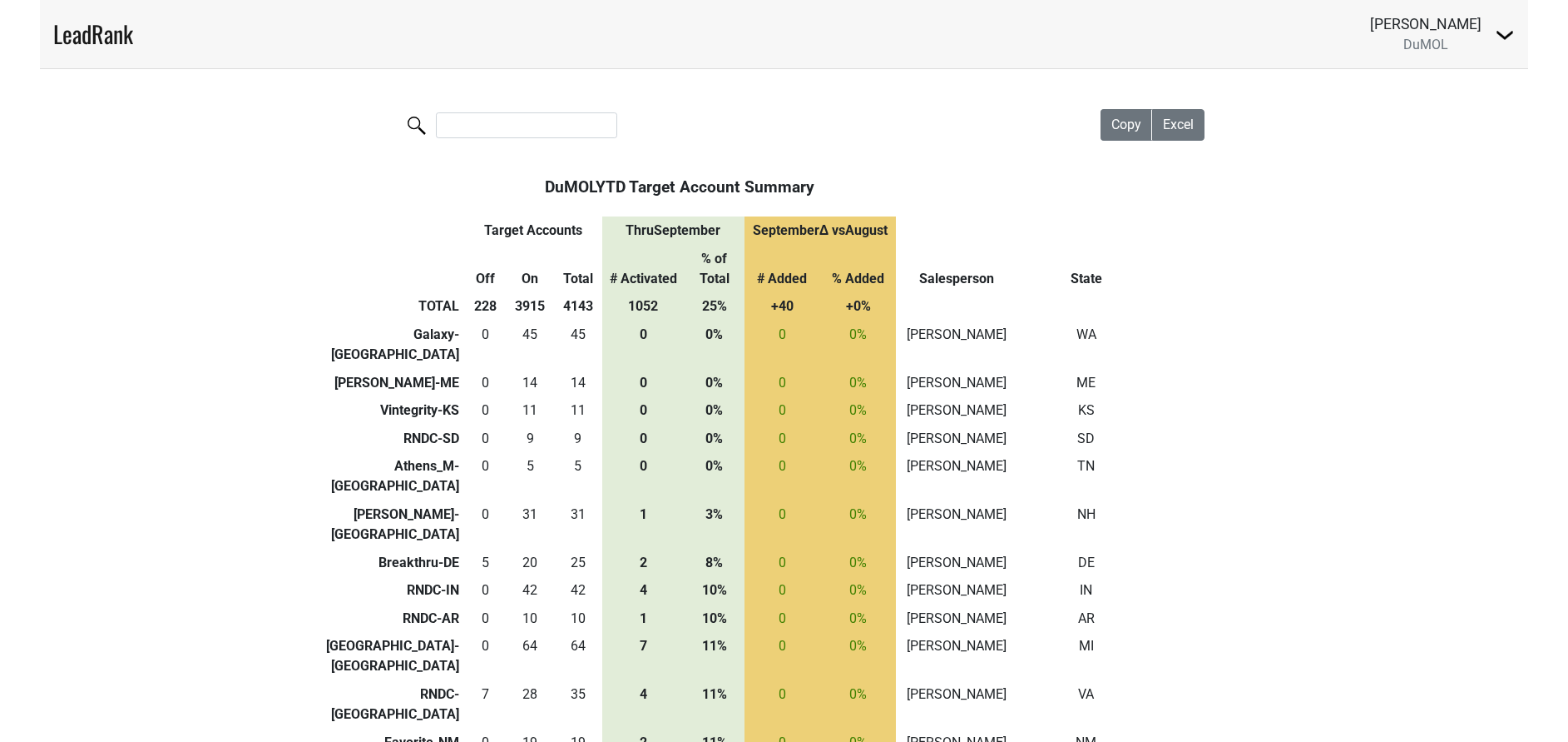
click at [726, 257] on th "% of Total" at bounding box center [714, 269] width 60 height 49
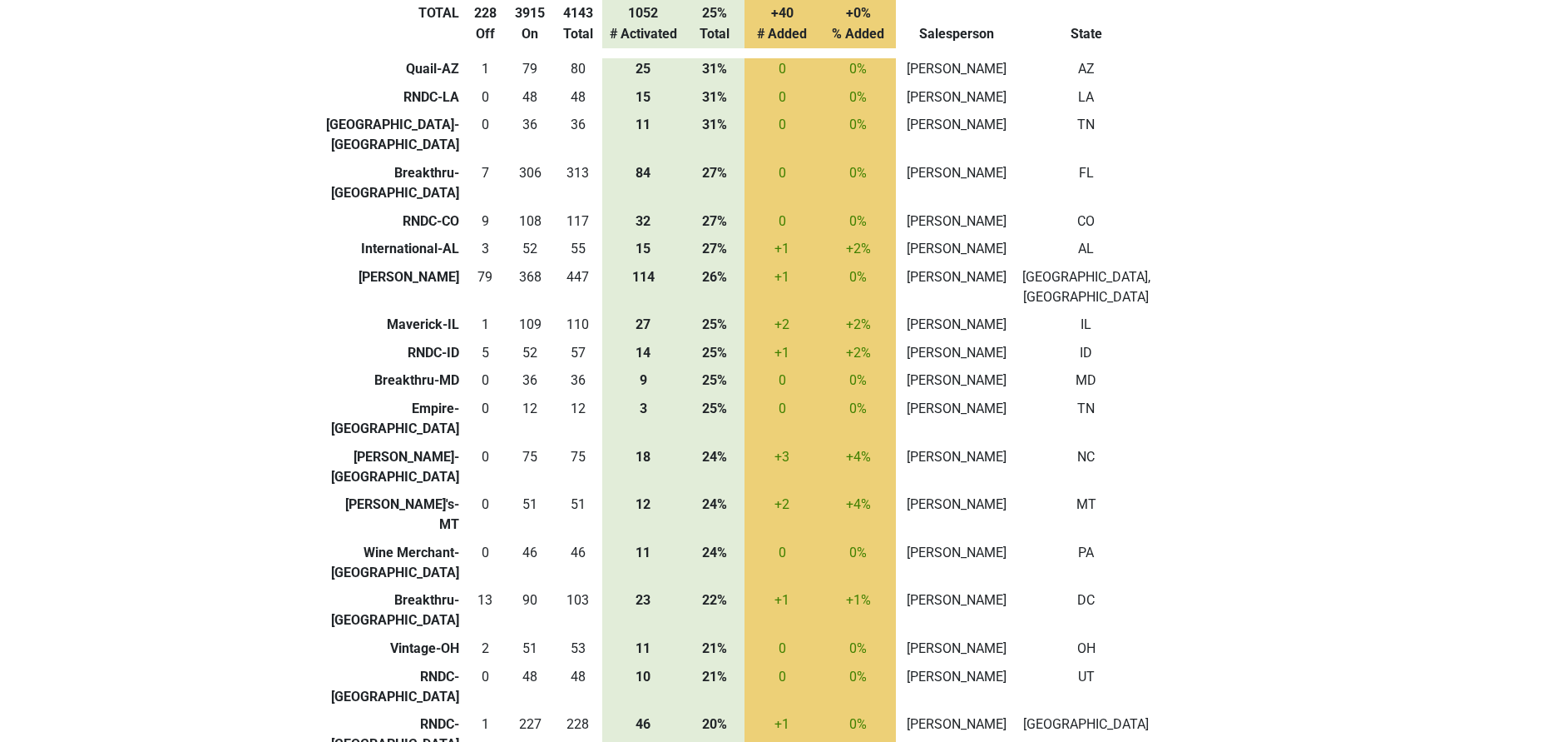
scroll to position [532, 0]
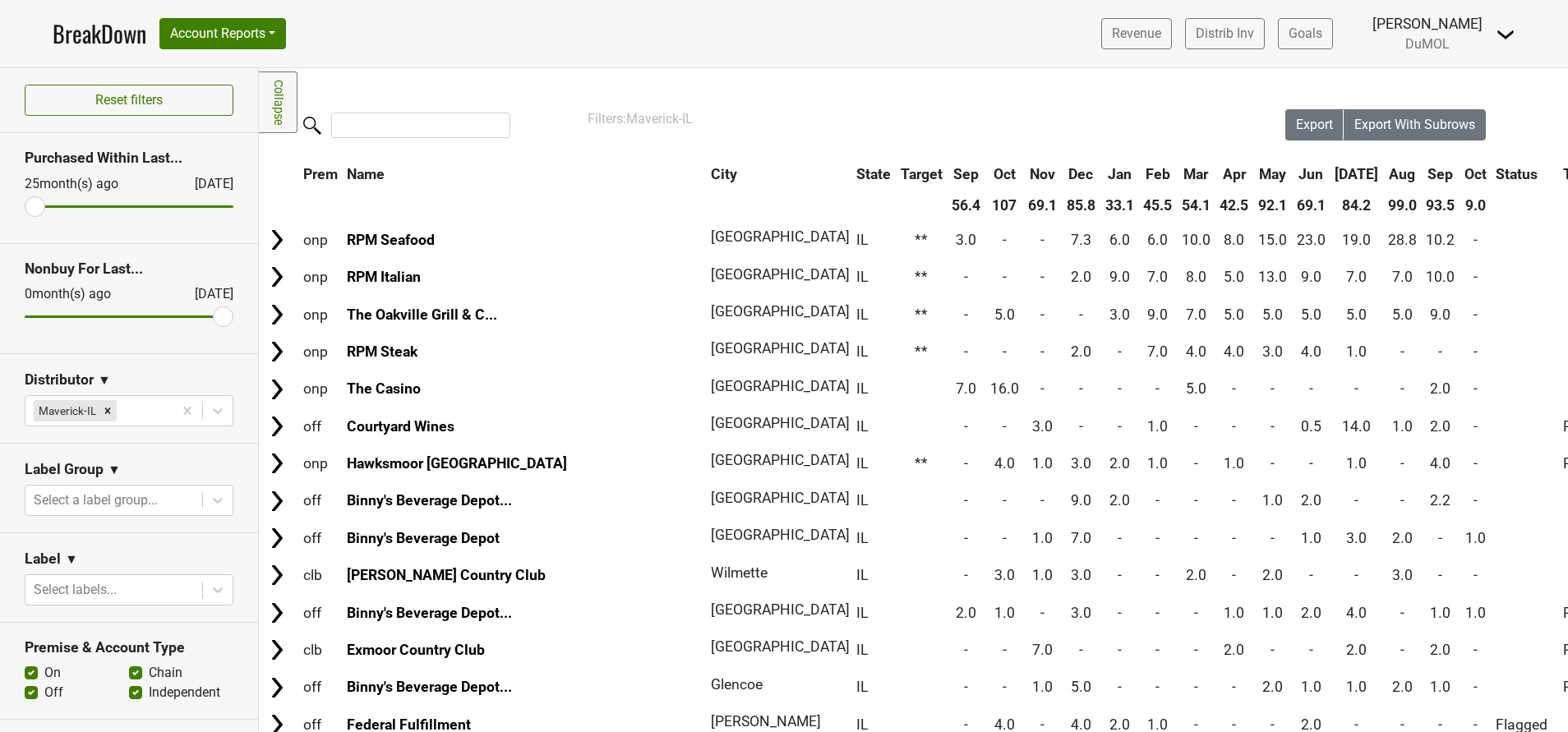
click at [1460, 177] on th "Oct" at bounding box center [1476, 174] width 31 height 30
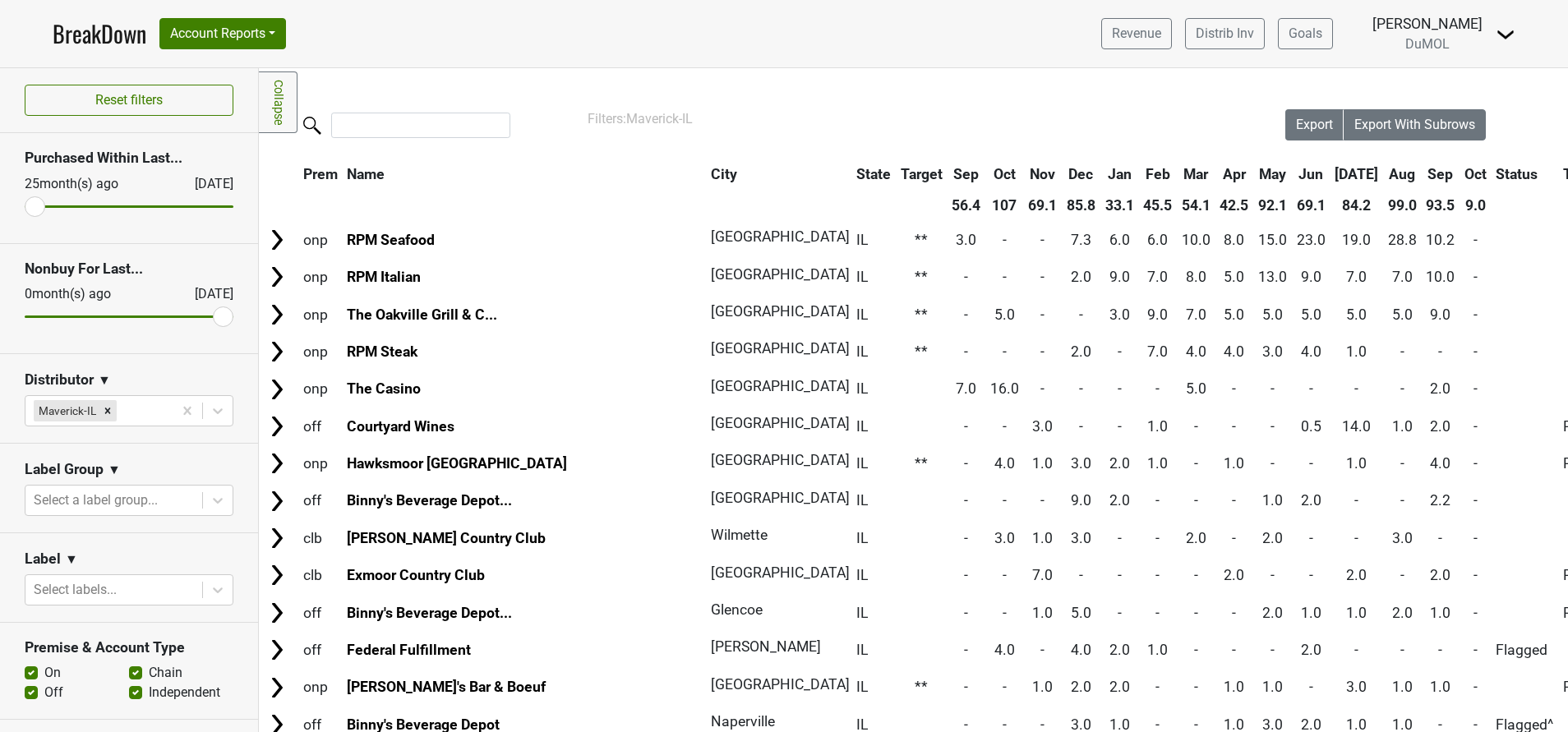
click at [1460, 169] on th "Oct" at bounding box center [1476, 174] width 31 height 30
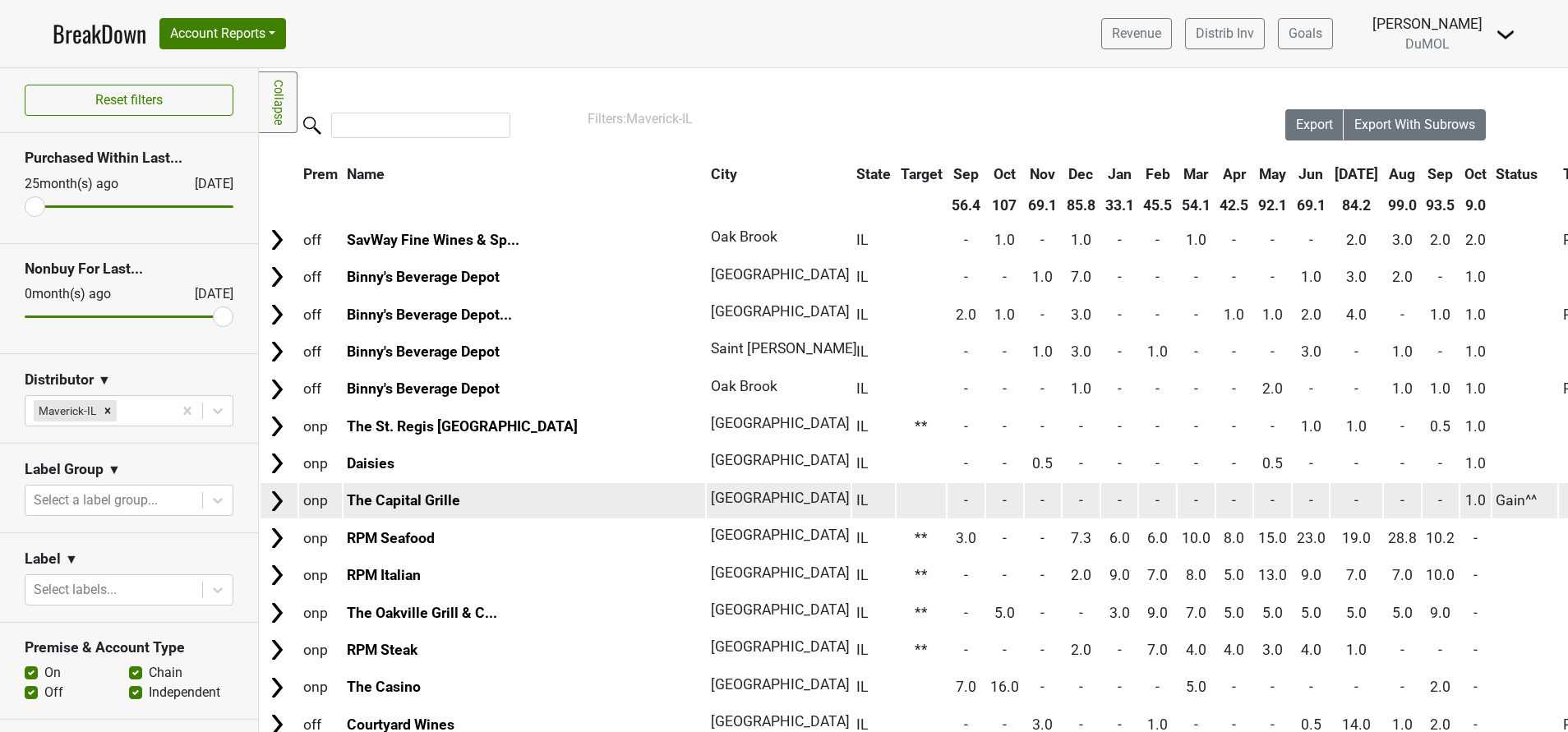
click at [269, 507] on img at bounding box center [276, 500] width 25 height 25
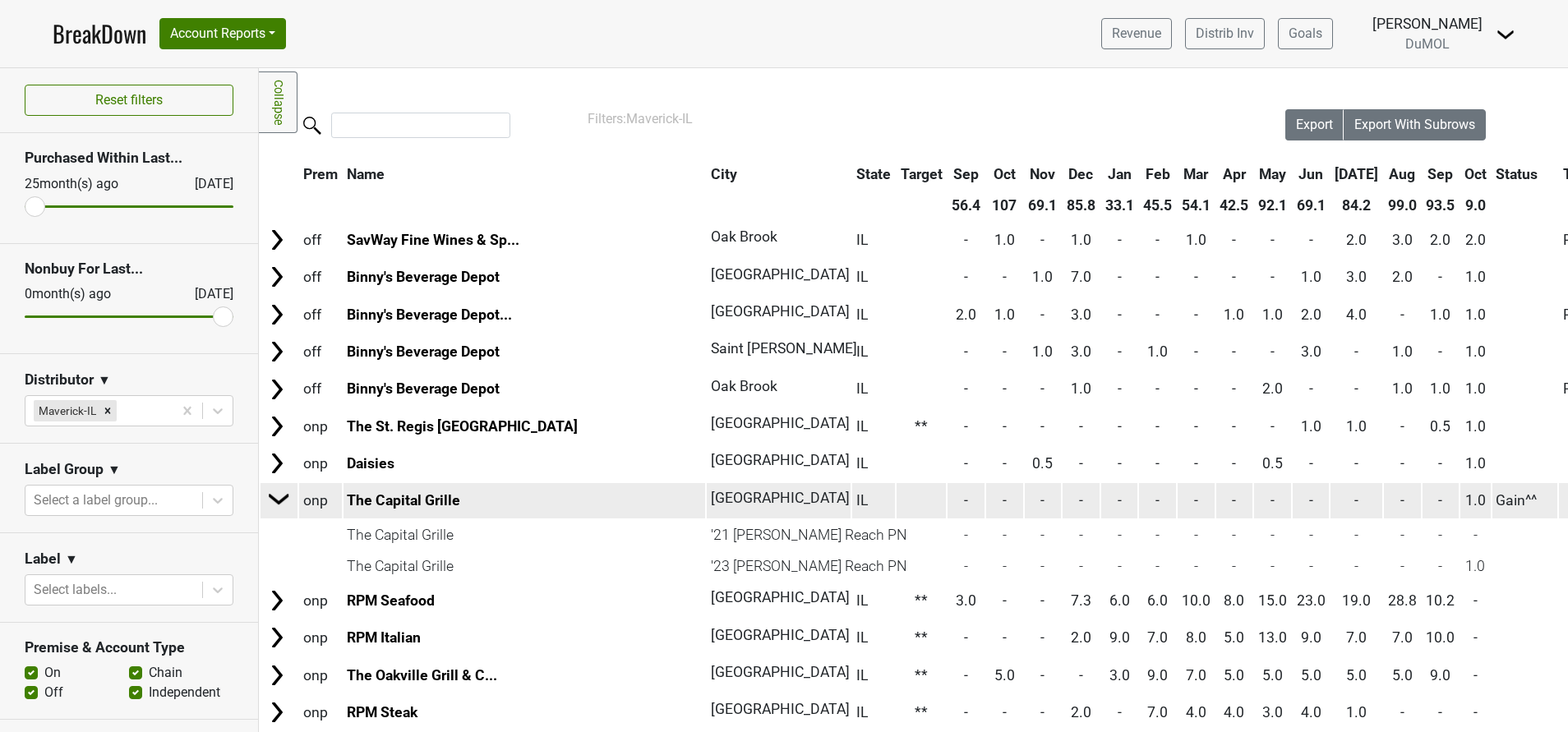
click at [269, 507] on img at bounding box center [279, 499] width 25 height 25
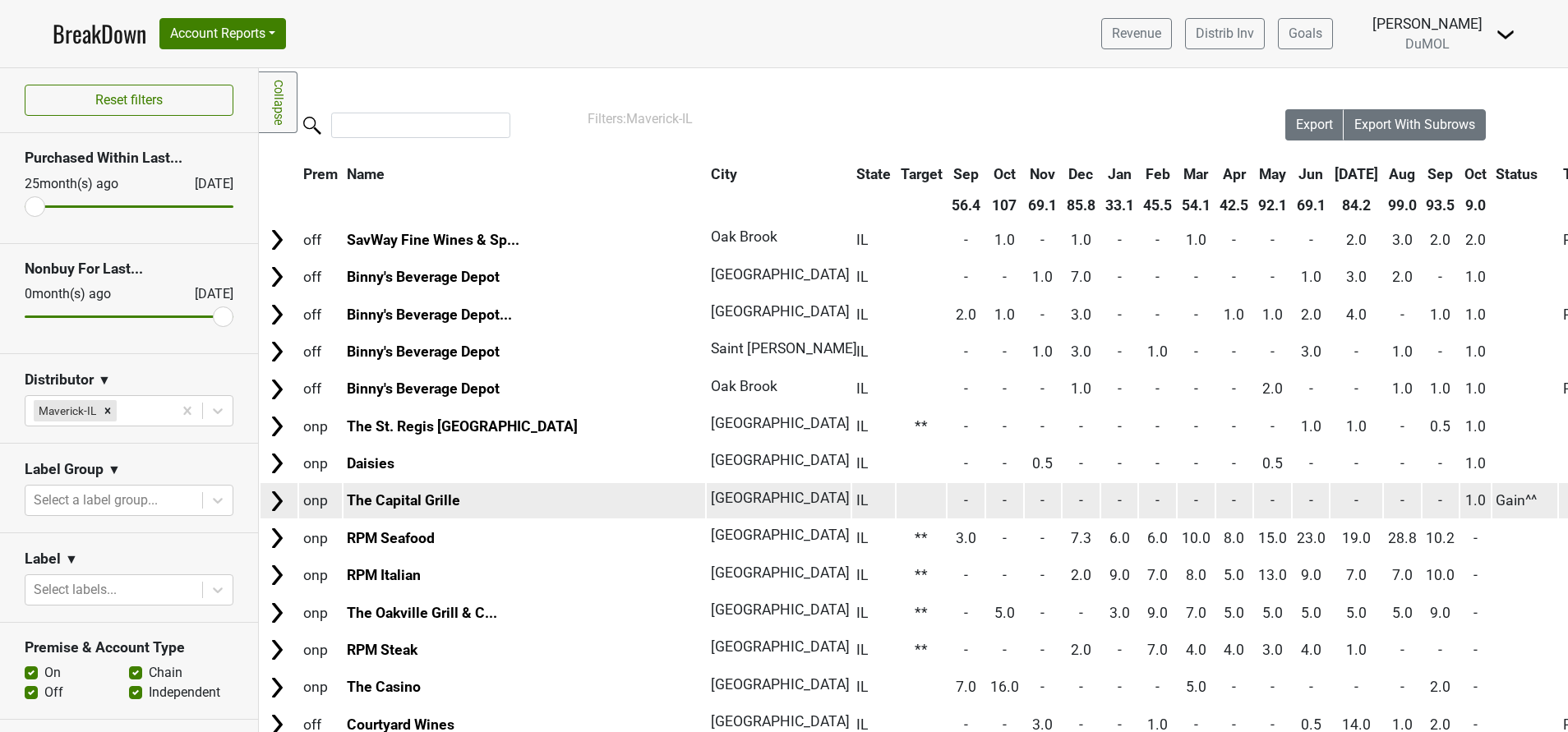
click at [269, 507] on img at bounding box center [276, 500] width 25 height 25
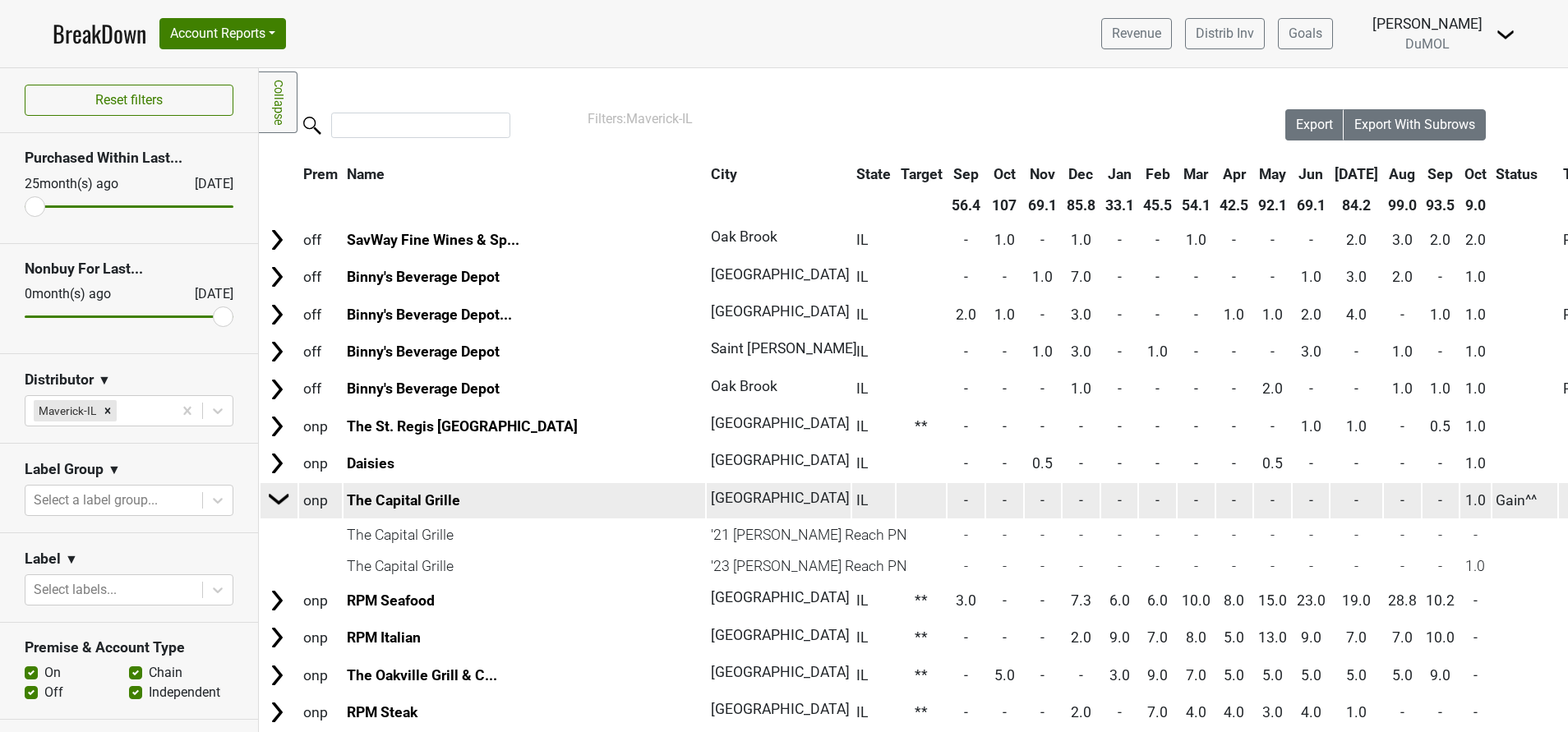
click at [283, 495] on img at bounding box center [279, 499] width 25 height 25
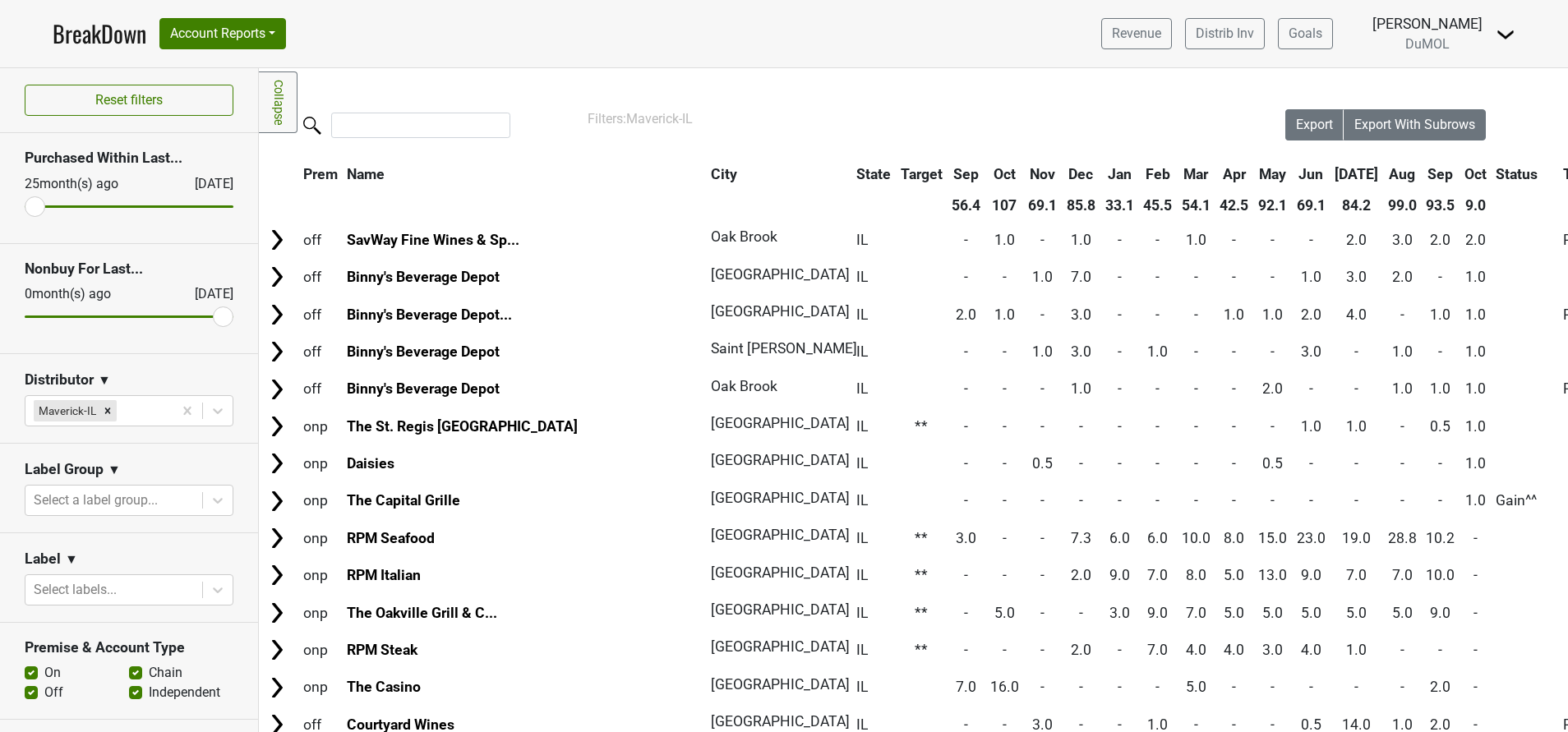
click at [1423, 171] on th "Sep" at bounding box center [1441, 174] width 37 height 30
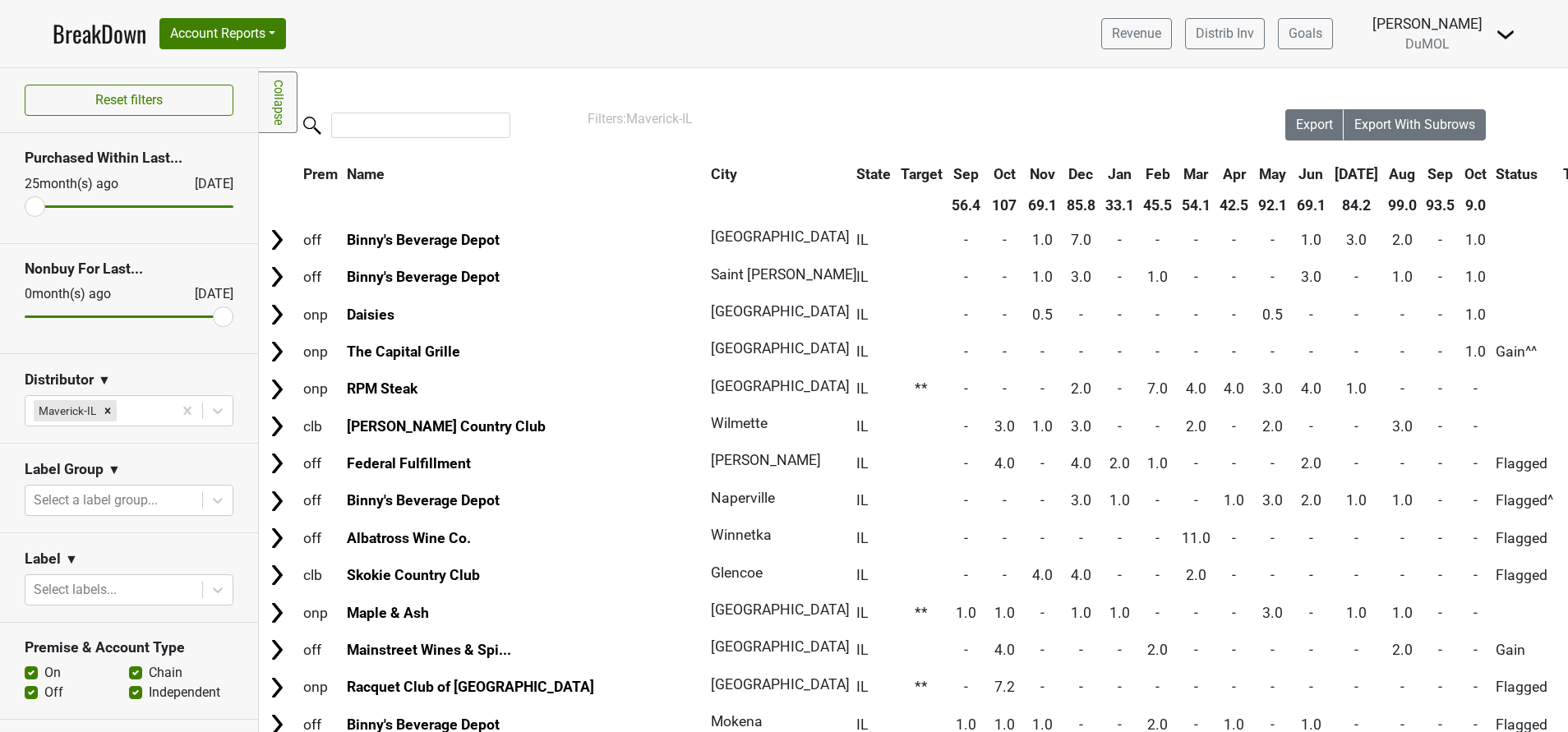
click at [1423, 171] on th "Sep" at bounding box center [1441, 174] width 37 height 30
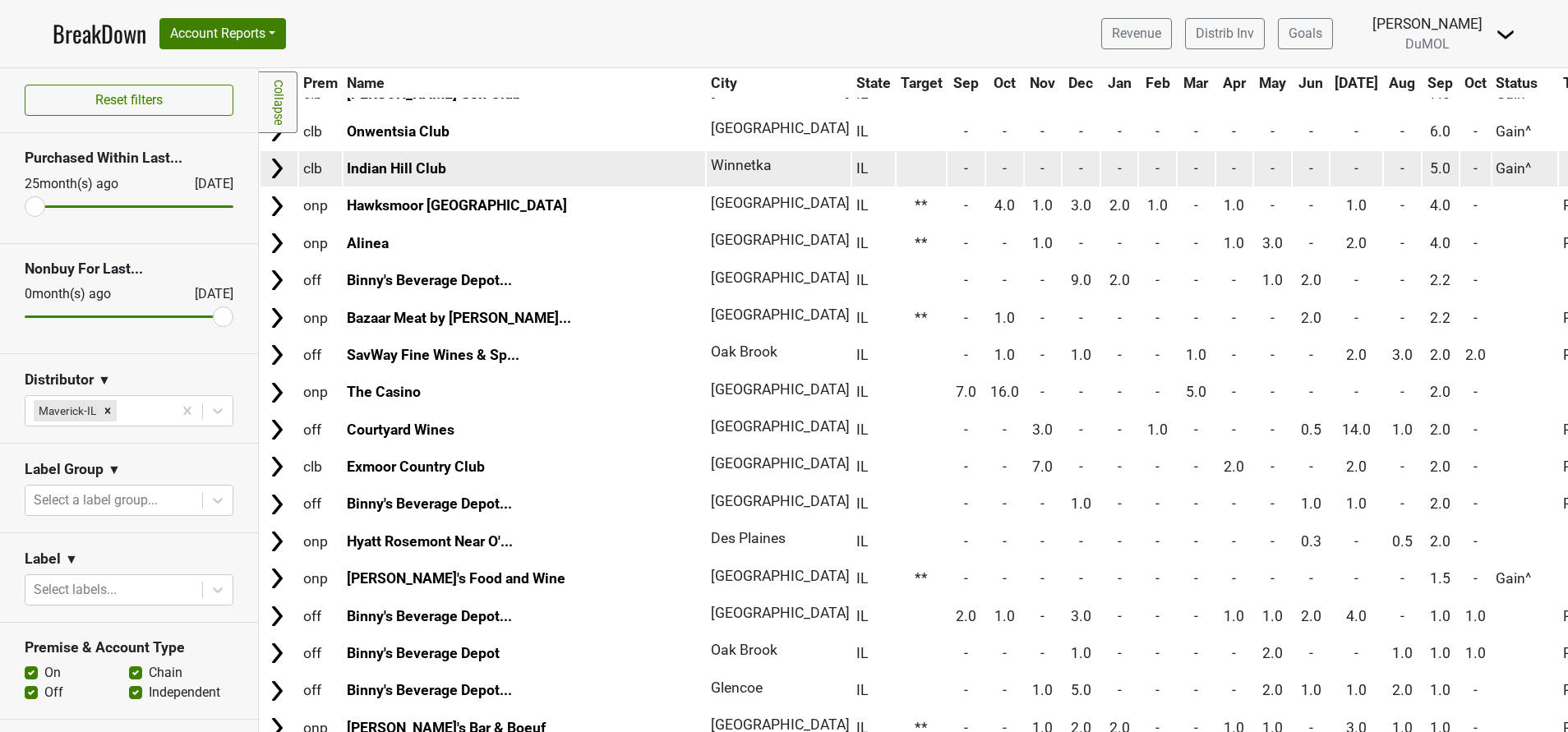
scroll to position [296, 0]
